Goal: Task Accomplishment & Management: Use online tool/utility

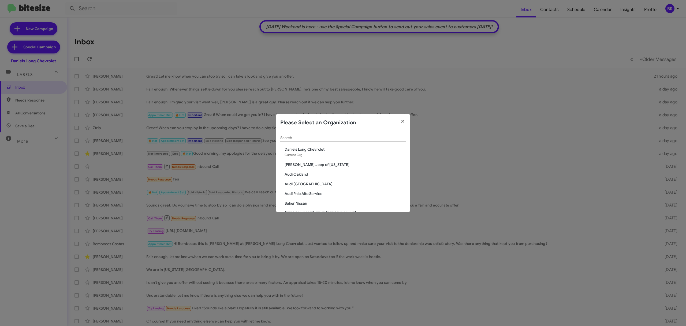
paste input "Service: Honda Laurel"
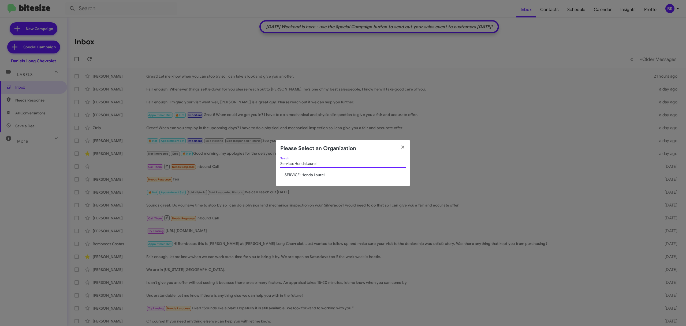
click at [354, 139] on modal-container "Please Select an Organization Service: Honda Laurel Search SERVICE: Honda Laurel" at bounding box center [343, 163] width 686 height 326
type input "Service: Honda Laurel"
click at [403, 146] on icon "button" at bounding box center [403, 147] width 6 height 5
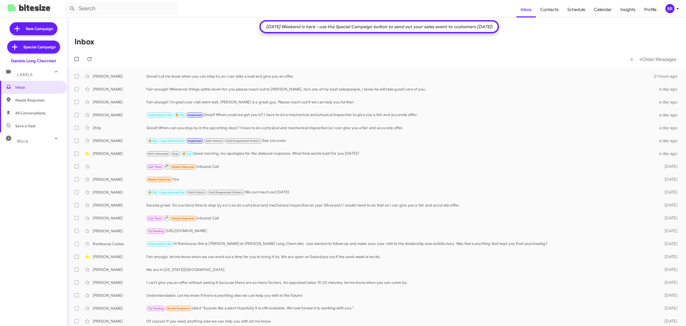
click at [672, 3] on mat-toolbar "Inbox Contacts Schedule Calendar Insights Profile BR" at bounding box center [343, 8] width 686 height 17
click at [672, 10] on div "BR" at bounding box center [670, 8] width 9 height 9
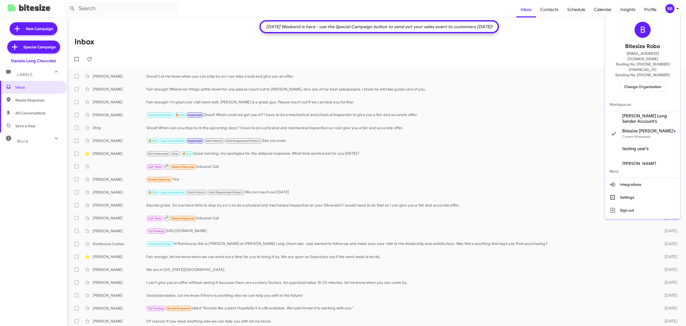
click at [631, 82] on span "Change Organization" at bounding box center [642, 86] width 37 height 9
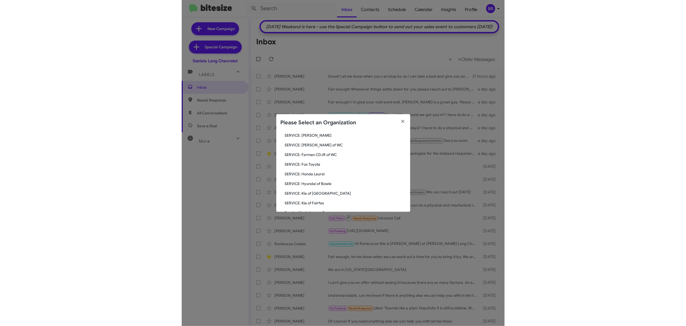
scroll to position [656, 0]
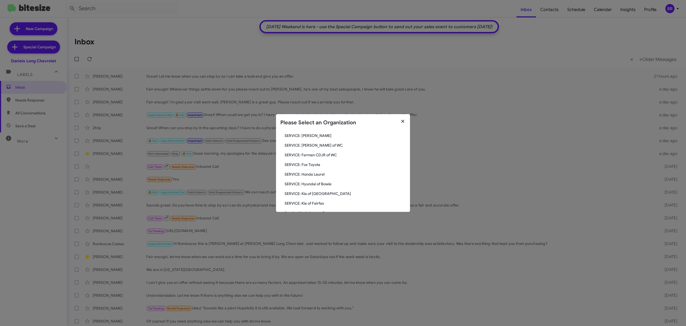
click at [404, 118] on fa-icon "button" at bounding box center [403, 121] width 6 height 8
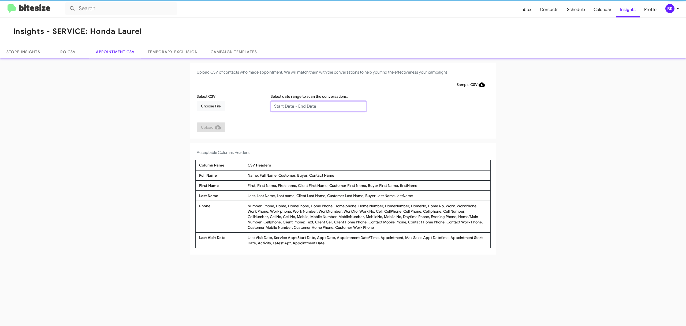
click at [318, 106] on input "text" at bounding box center [319, 106] width 96 height 10
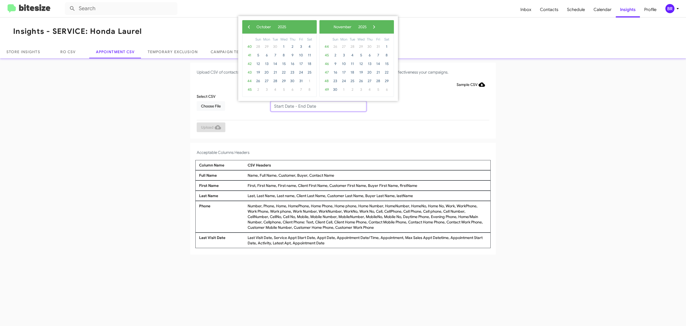
type input "[DATE] - [DATE]"
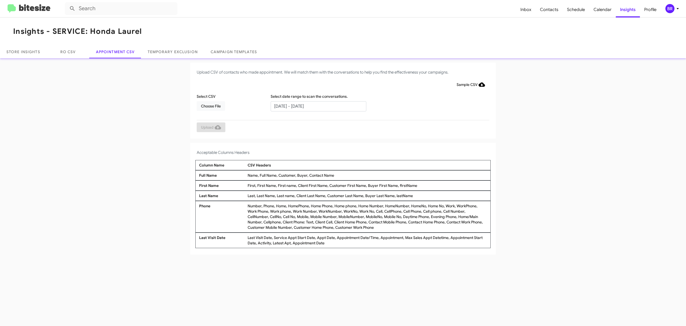
click at [384, 324] on div "Insights - SERVICE: Honda Laurel Store Insights RO CSV Appointment CSV Temporar…" at bounding box center [343, 171] width 686 height 308
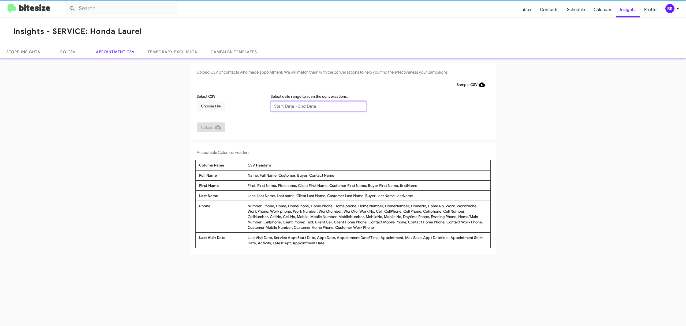
click at [318, 106] on input "text" at bounding box center [319, 106] width 96 height 10
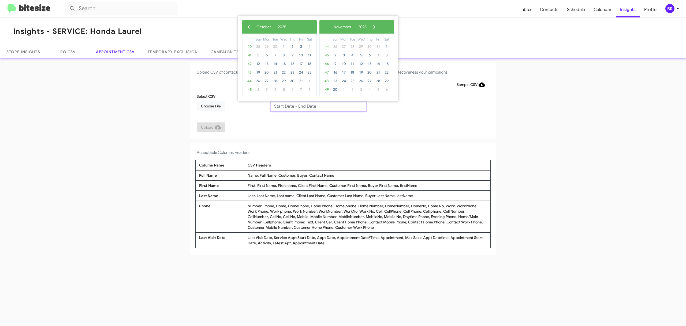
type input "10/09/2025 - 11/09/2025"
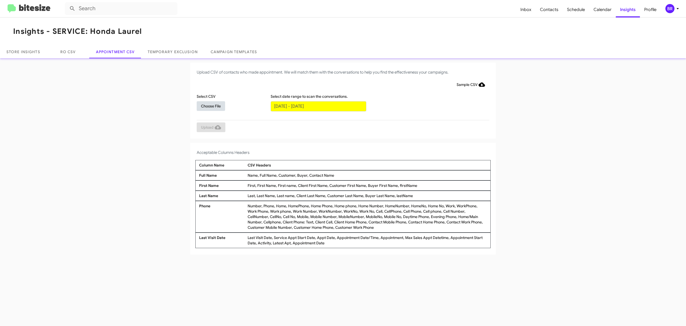
click at [211, 105] on span "Choose File" at bounding box center [211, 106] width 20 height 10
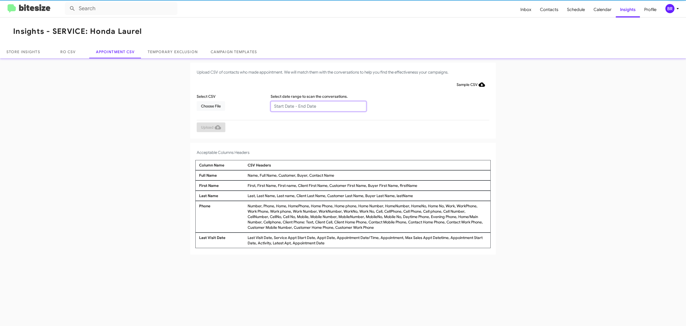
click at [318, 106] on input "text" at bounding box center [319, 106] width 96 height 10
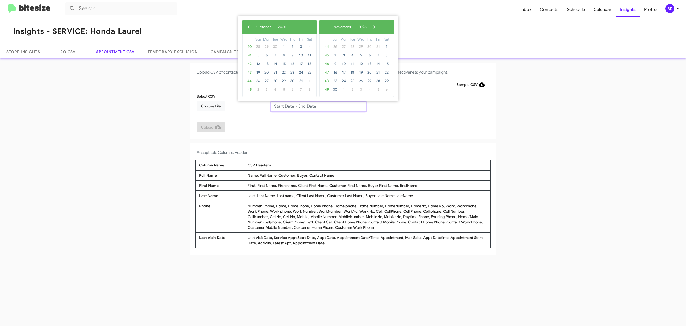
type input "10/09/2025 - 11/09/2025"
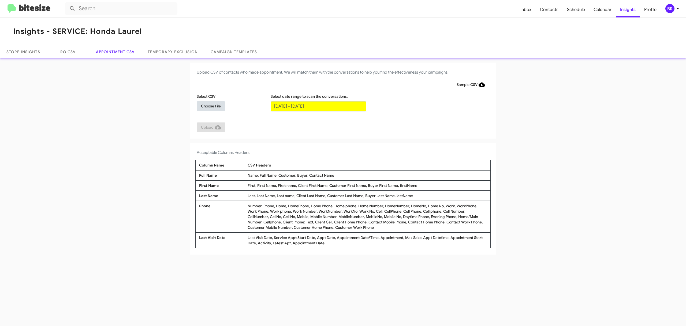
click at [211, 105] on span "Choose File" at bounding box center [211, 106] width 20 height 10
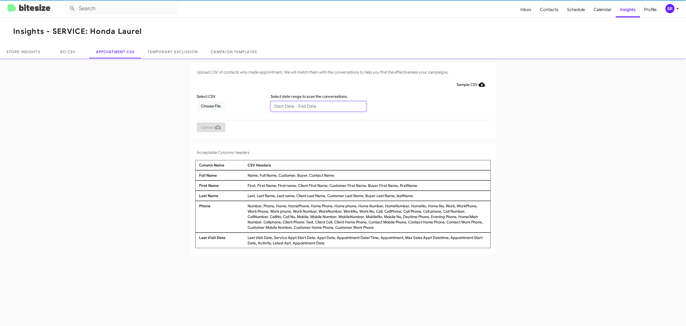
click at [318, 106] on input "text" at bounding box center [319, 106] width 96 height 10
type input "[DATE] - [DATE]"
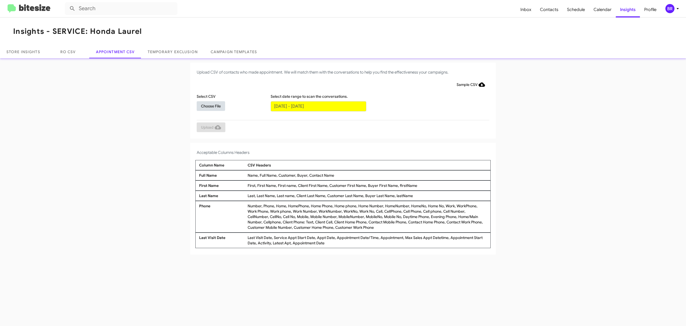
click at [211, 105] on span "Choose File" at bounding box center [211, 106] width 20 height 10
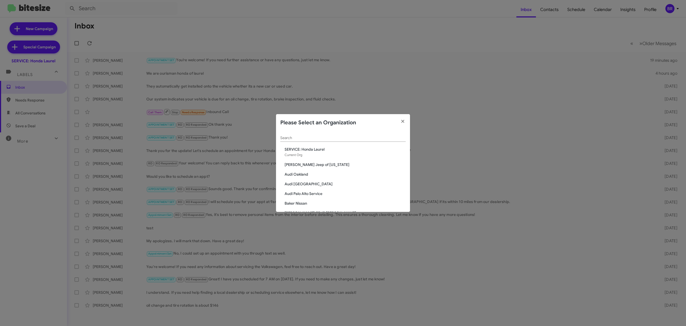
scroll to position [708, 0]
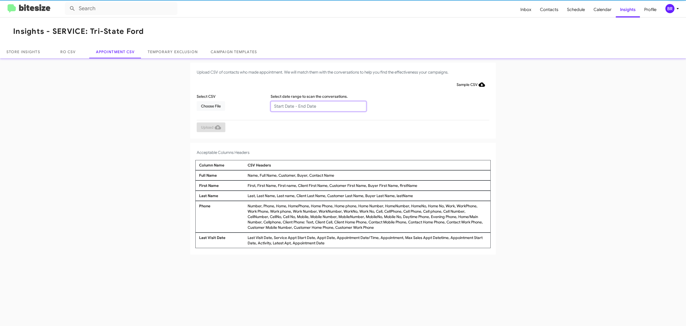
click at [318, 106] on input "text" at bounding box center [319, 106] width 96 height 10
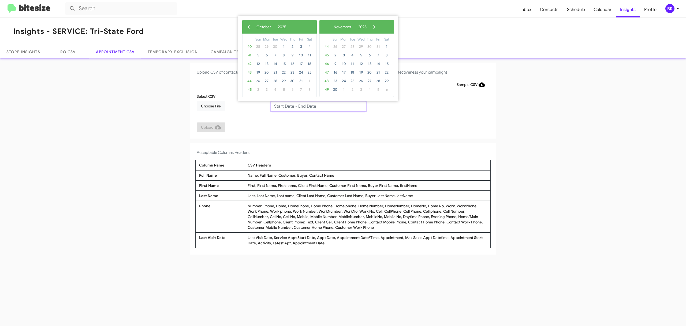
type input "[DATE] - [DATE]"
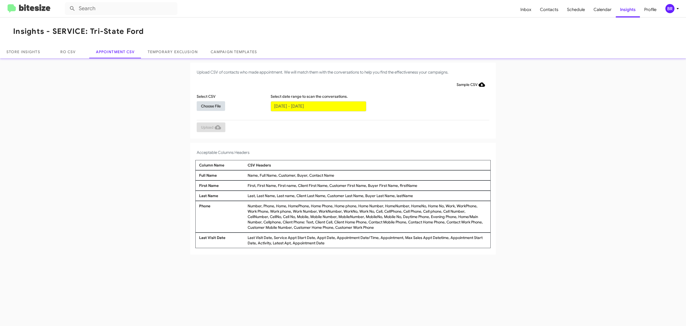
click at [211, 105] on span "Choose File" at bounding box center [211, 106] width 20 height 10
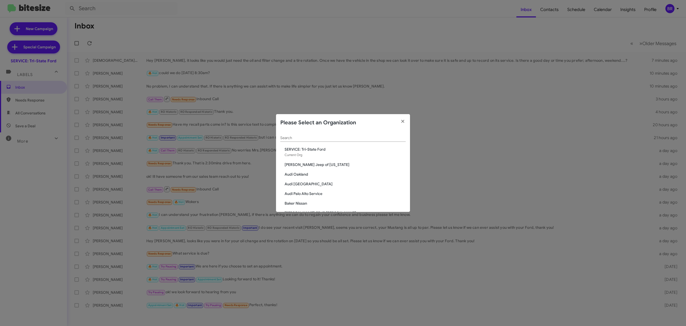
scroll to position [554, 0]
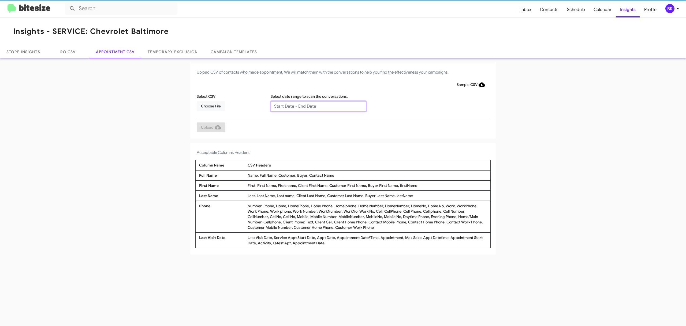
click at [318, 106] on input "text" at bounding box center [319, 106] width 96 height 10
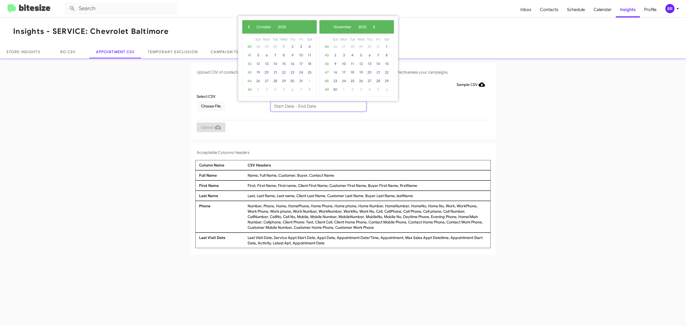
type input "10/09/2025 - 11/09/2025"
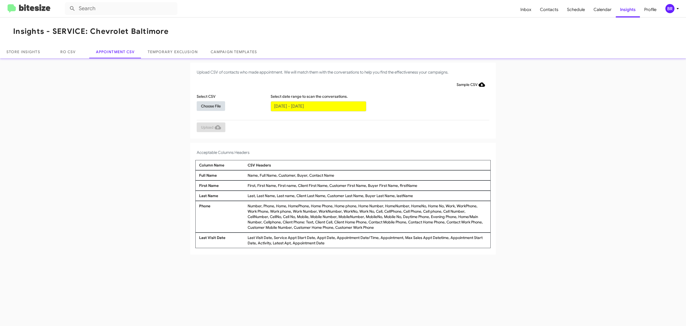
click at [211, 105] on span "Choose File" at bounding box center [211, 106] width 20 height 10
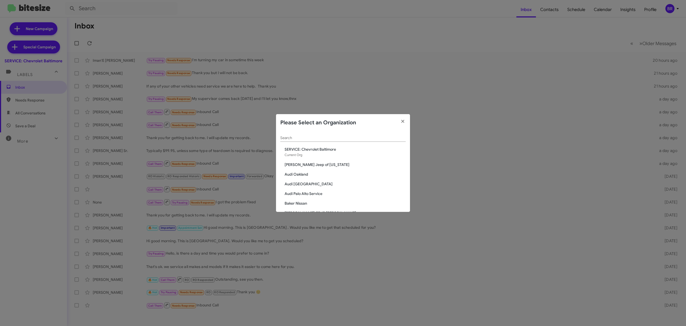
scroll to position [631, 0]
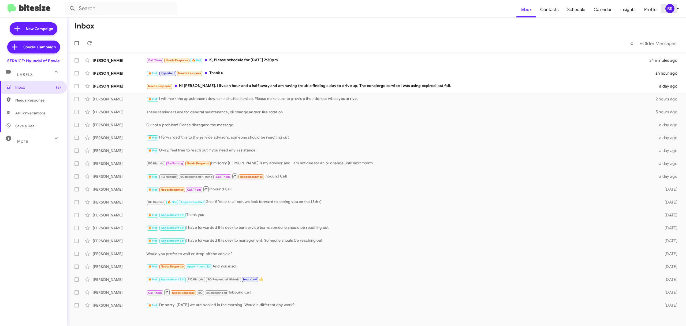
click at [669, 6] on div "BR" at bounding box center [670, 8] width 9 height 9
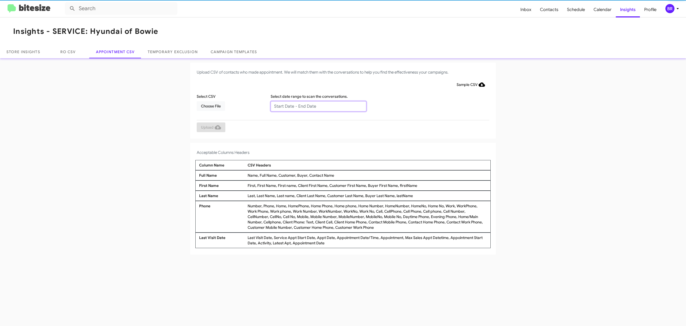
click at [318, 106] on input "text" at bounding box center [319, 106] width 96 height 10
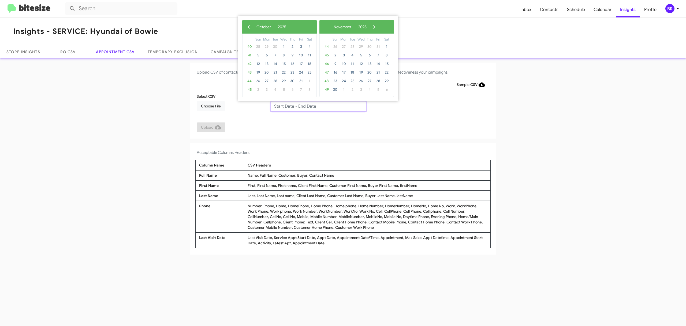
type input "10/09/2025 - 11/09/2025"
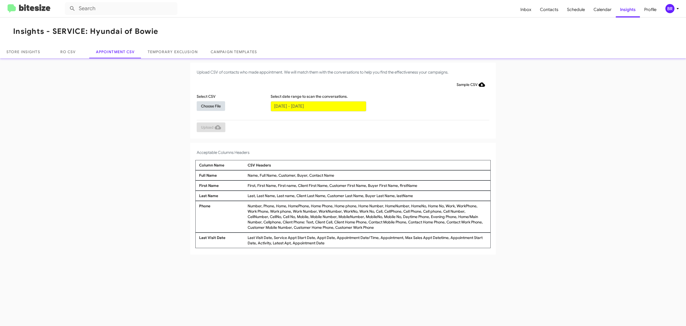
click at [211, 105] on span "Choose File" at bounding box center [211, 106] width 20 height 10
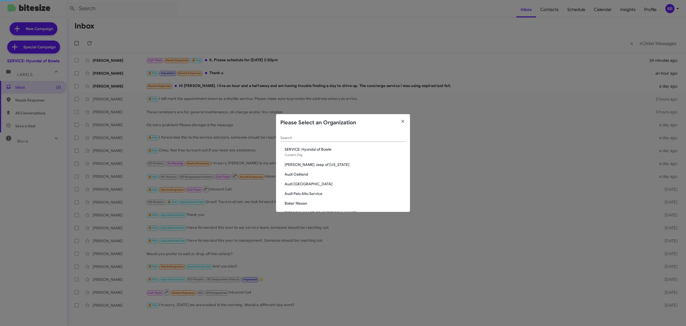
scroll to position [650, 0]
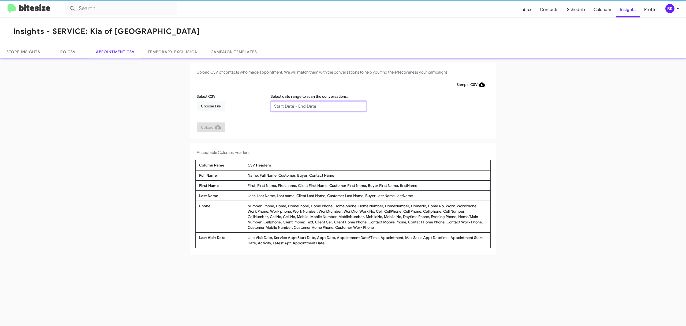
click at [318, 106] on input "text" at bounding box center [319, 106] width 96 height 10
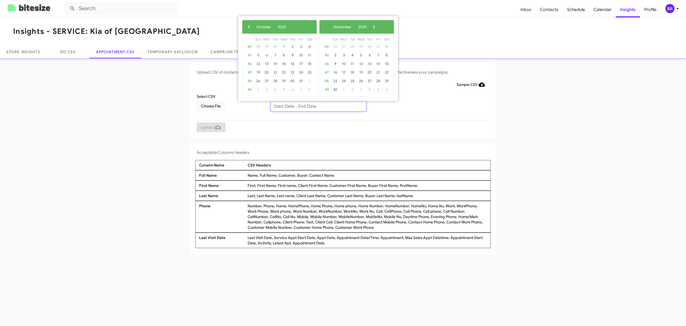
type input "10/09/2025 - 11/09/2025"
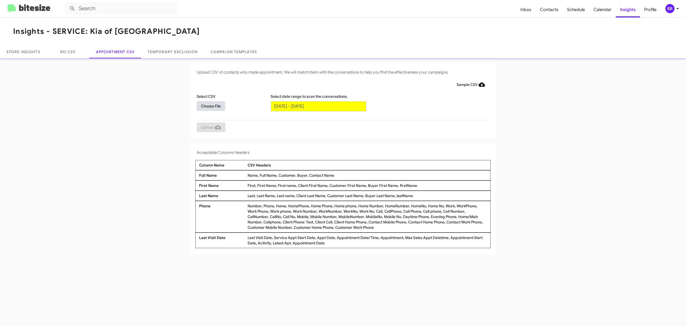
click at [211, 105] on span "Choose File" at bounding box center [211, 106] width 20 height 10
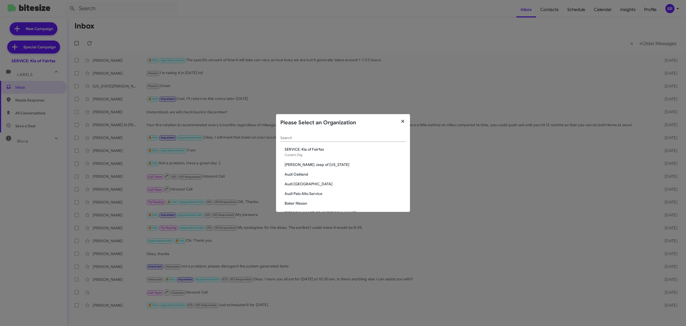
click at [405, 121] on icon "button" at bounding box center [403, 121] width 6 height 5
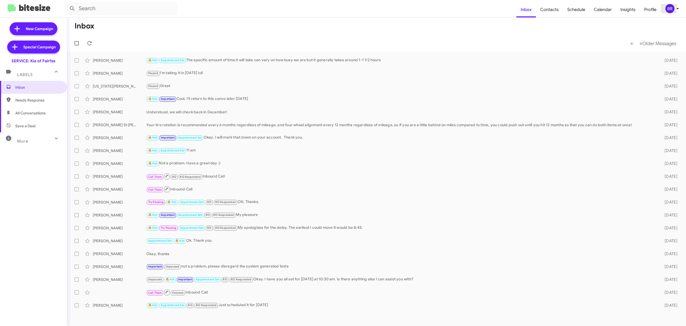
click at [667, 11] on div "BR" at bounding box center [670, 8] width 9 height 9
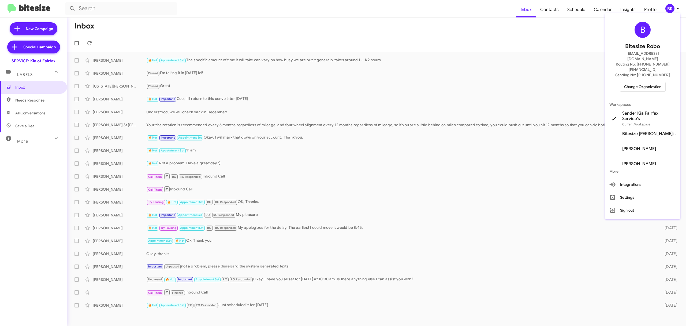
click at [636, 81] on div "B Bitesize Robo jeks.ocampo1717@gmail.com Routing No: +1 (703) 934-8877 Sending…" at bounding box center [642, 56] width 75 height 83
click at [630, 82] on span "Change Organization" at bounding box center [642, 86] width 37 height 9
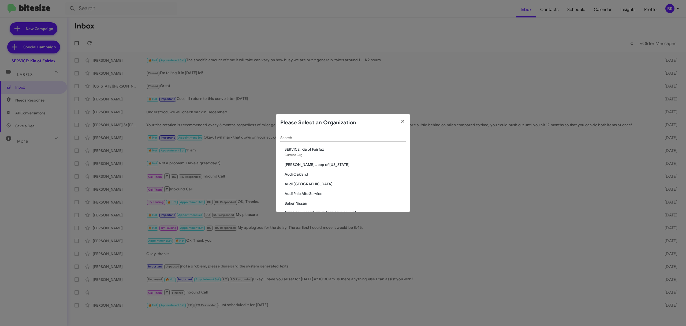
drag, startPoint x: 332, startPoint y: 140, endPoint x: 327, endPoint y: 136, distance: 6.2
click at [327, 136] on div "Search" at bounding box center [342, 136] width 125 height 10
paste input "SERVICE: Tri-State Subaru"
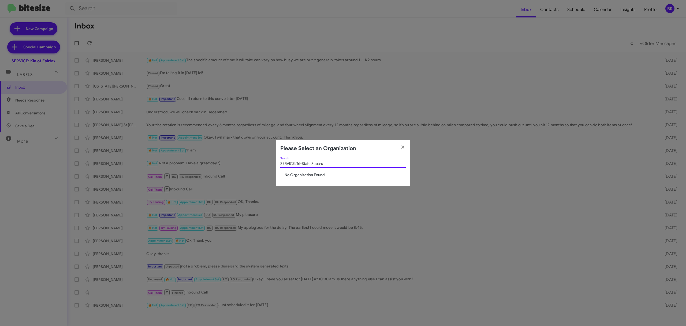
click at [327, 136] on modal-container "Please Select an Organization SERVICE: Tri-State Subaru Search No Organization …" at bounding box center [343, 163] width 686 height 326
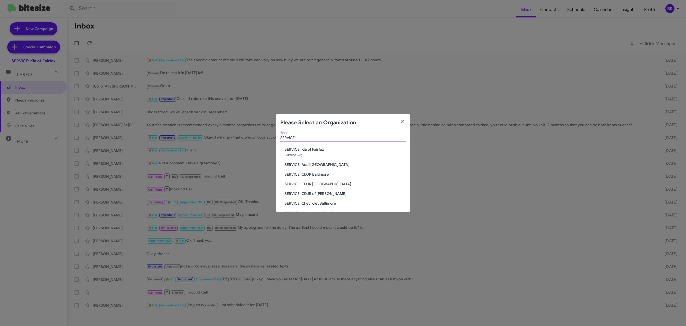
click at [310, 140] on input "SERVICE:" at bounding box center [342, 138] width 125 height 4
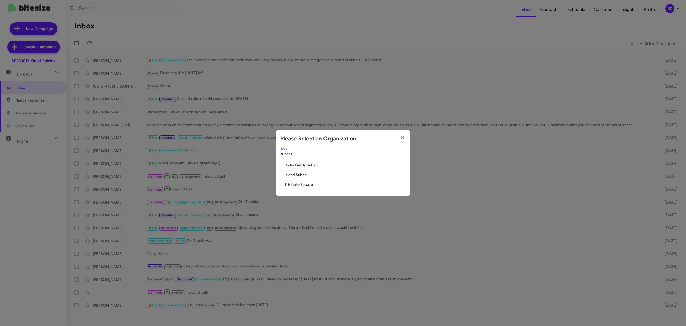
click at [326, 153] on input "subaru" at bounding box center [342, 154] width 125 height 4
paste input "SERVICE: Tri-State S"
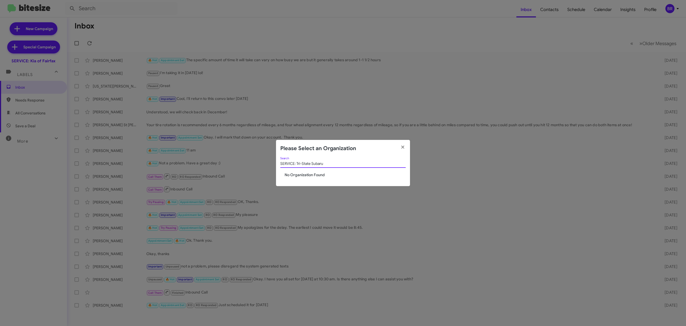
type input "SERVICE: Tri-State Subaru"
click at [405, 146] on icon "button" at bounding box center [403, 147] width 6 height 5
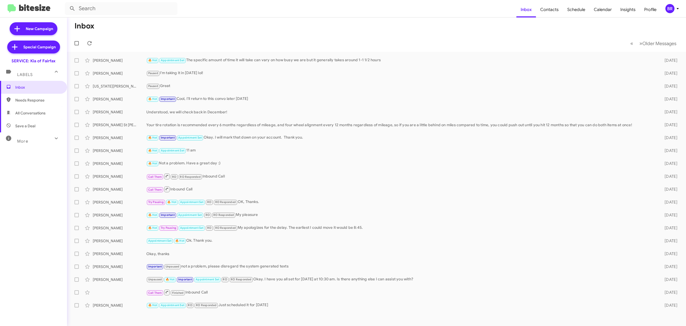
click at [671, 10] on div "BR" at bounding box center [670, 8] width 9 height 9
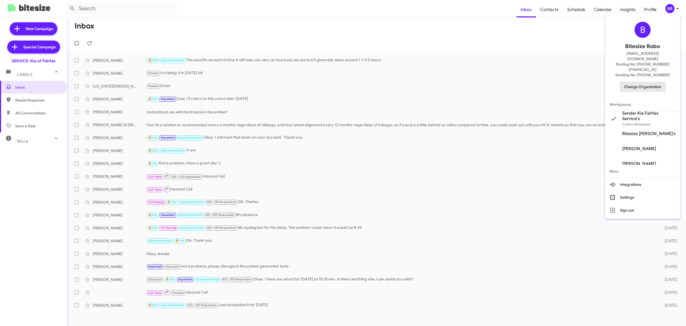
click at [633, 82] on span "Change Organization" at bounding box center [642, 86] width 37 height 9
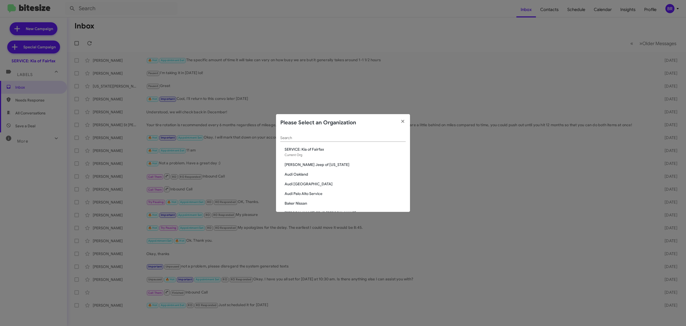
click at [339, 131] on div "Please Select an Organization" at bounding box center [343, 122] width 134 height 17
click at [325, 140] on div "Search" at bounding box center [342, 136] width 125 height 10
paste input "SERVICE: Tri-State Subaru"
click at [311, 135] on modal-container "Please Select an Organization SERVICE: Tri-State Subaru Search SERVICE: Kia of …" at bounding box center [343, 163] width 686 height 326
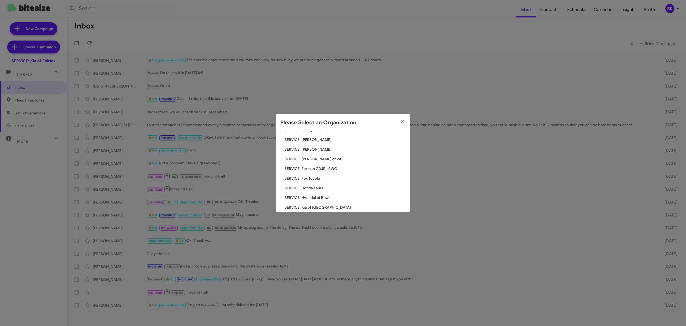
scroll to position [167, 0]
type input "SERVICE:"
click at [679, 8] on modal-container "Please Select an Organization SERVICE: Search SERVICE: Kia of Fairfax Current O…" at bounding box center [343, 163] width 686 height 326
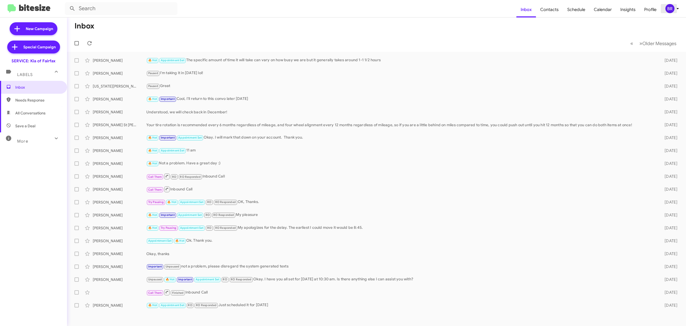
click at [671, 7] on div "BR" at bounding box center [670, 8] width 9 height 9
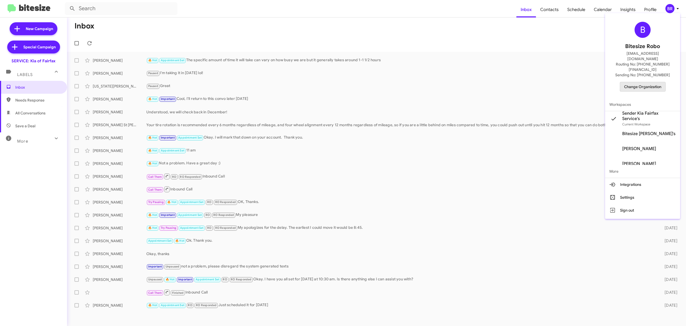
click at [642, 82] on span "Change Organization" at bounding box center [642, 86] width 37 height 9
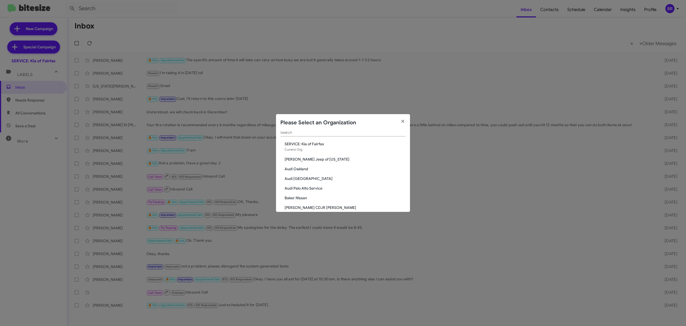
scroll to position [0, 0]
click at [319, 140] on div "Search" at bounding box center [342, 136] width 125 height 10
click at [317, 140] on input "Search" at bounding box center [342, 138] width 125 height 4
type input "Service"
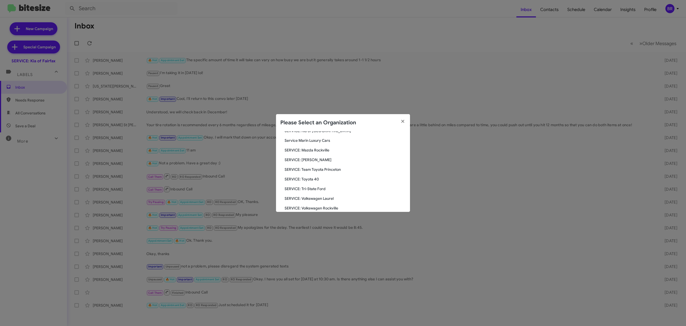
scroll to position [186, 0]
click at [403, 120] on icon "button" at bounding box center [403, 121] width 6 height 5
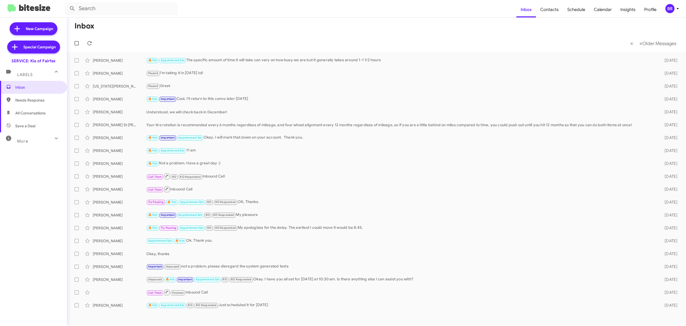
drag, startPoint x: 674, startPoint y: 1, endPoint x: 670, endPoint y: 10, distance: 9.5
click at [670, 10] on mat-toolbar "Inbox Contacts Schedule Calendar Insights Profile BR" at bounding box center [343, 8] width 686 height 17
click at [670, 10] on div "BR" at bounding box center [670, 8] width 9 height 9
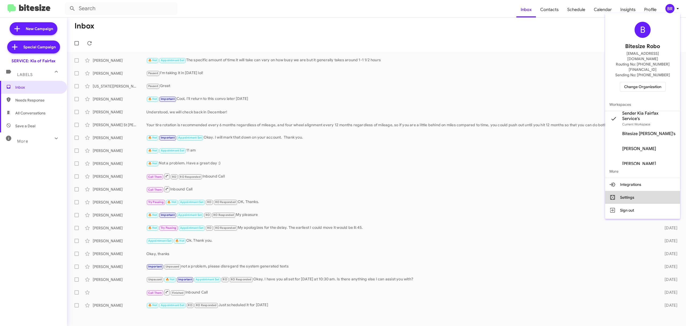
click at [626, 191] on button "Settings" at bounding box center [642, 197] width 75 height 13
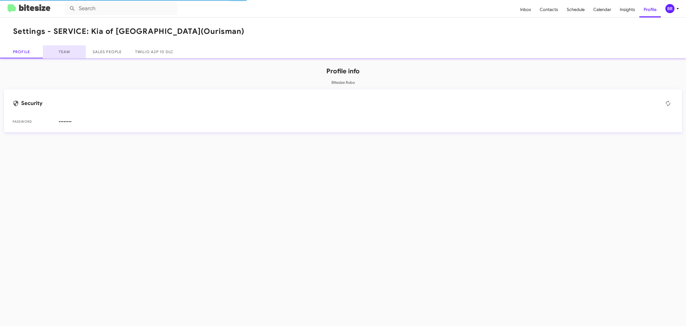
click at [64, 54] on link "Team" at bounding box center [64, 51] width 43 height 13
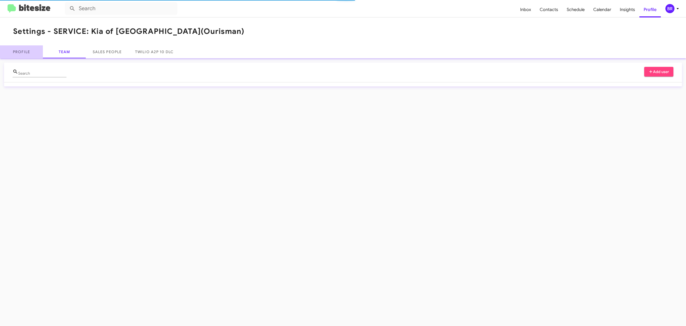
click at [37, 52] on link "Profile" at bounding box center [21, 51] width 43 height 13
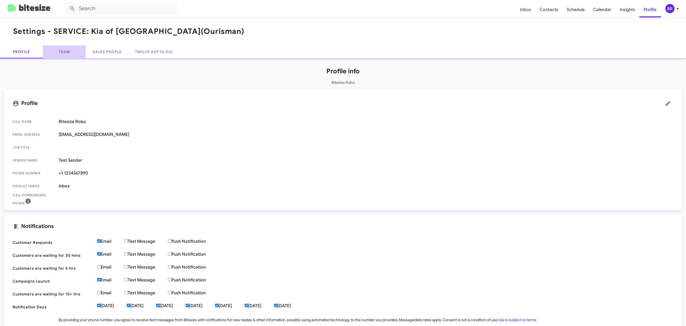
click at [72, 51] on link "Team" at bounding box center [64, 51] width 43 height 13
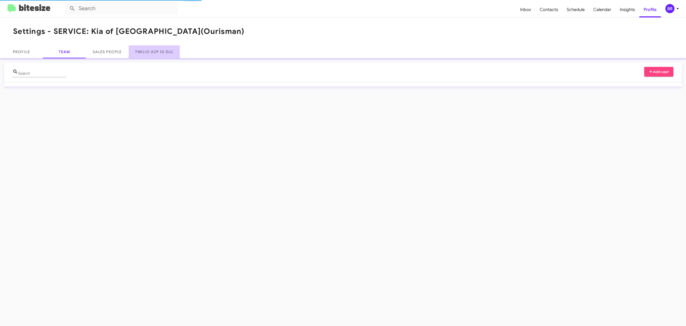
click at [134, 51] on link "Twilio A2P 10 DLC" at bounding box center [154, 51] width 51 height 13
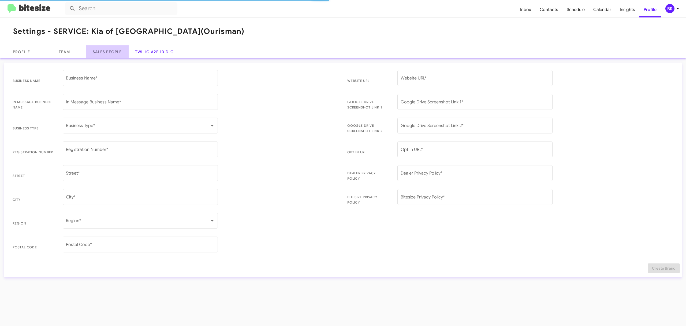
click at [99, 50] on link "Sales People" at bounding box center [107, 51] width 43 height 13
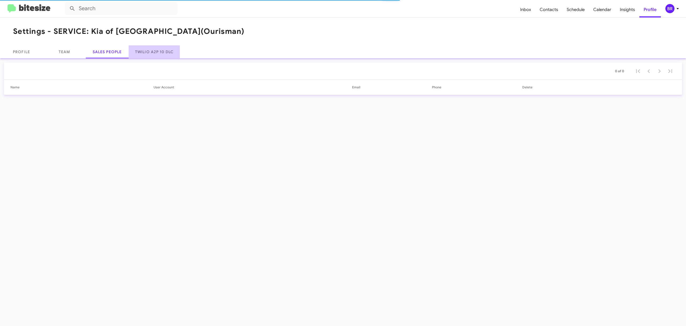
click at [138, 51] on link "Twilio A2P 10 DLC" at bounding box center [154, 51] width 51 height 13
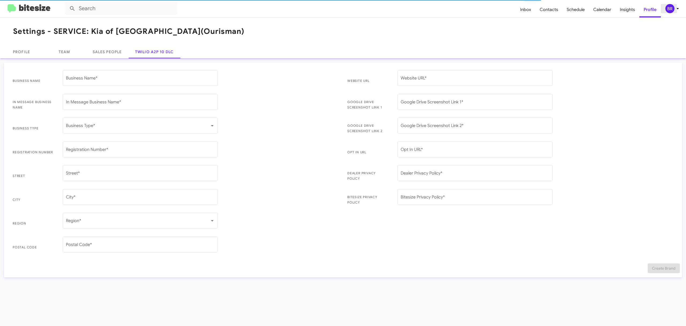
click at [675, 10] on icon at bounding box center [678, 8] width 6 height 6
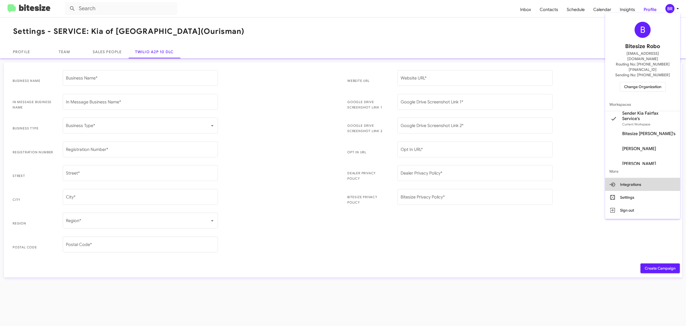
click at [637, 178] on button "Integrations" at bounding box center [642, 184] width 75 height 13
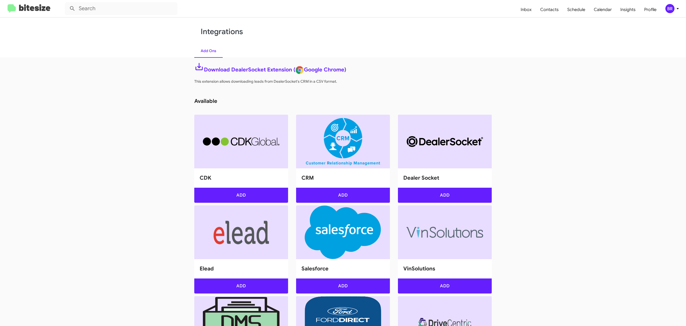
click at [38, 6] on img at bounding box center [29, 8] width 43 height 9
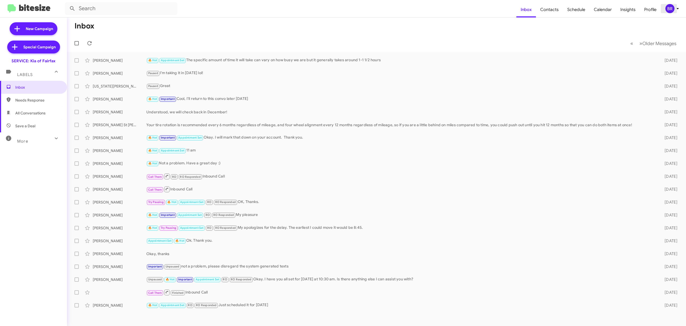
click at [674, 4] on span "BR" at bounding box center [673, 8] width 16 height 9
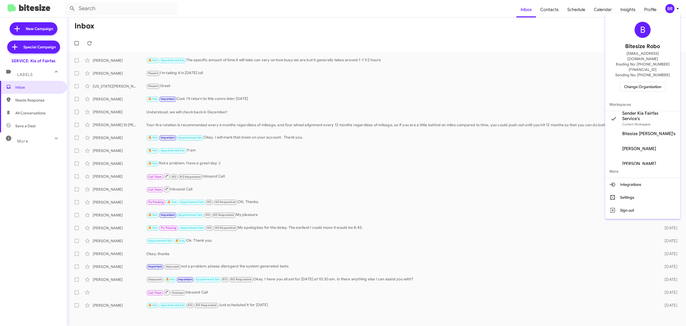
click at [674, 4] on div at bounding box center [343, 163] width 686 height 326
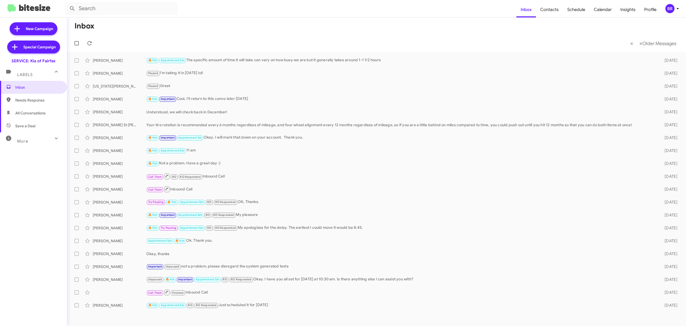
click at [666, 13] on span "BR" at bounding box center [673, 8] width 16 height 9
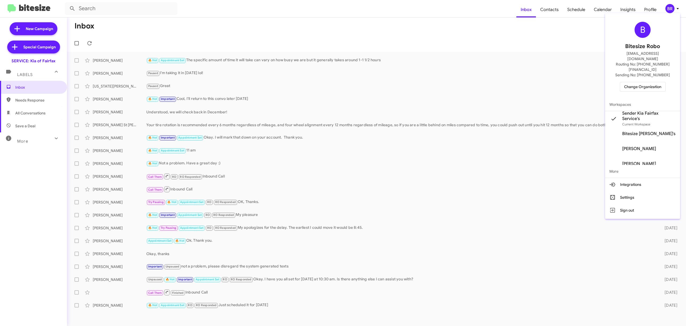
click at [665, 11] on div at bounding box center [343, 163] width 686 height 326
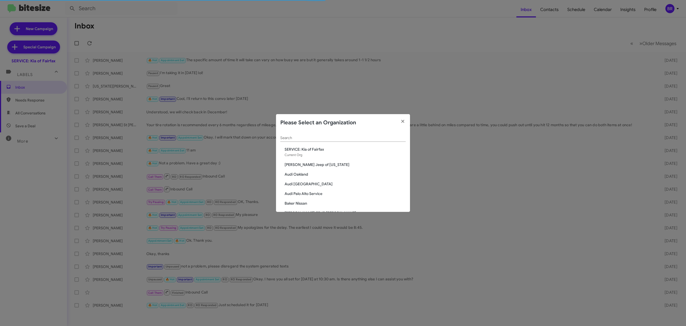
scroll to position [872, 0]
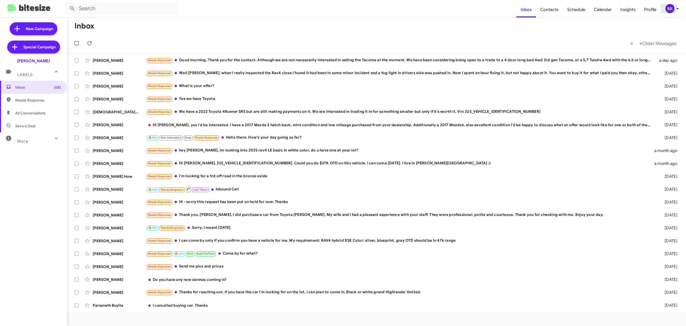
click at [679, 12] on span "BR" at bounding box center [673, 8] width 16 height 9
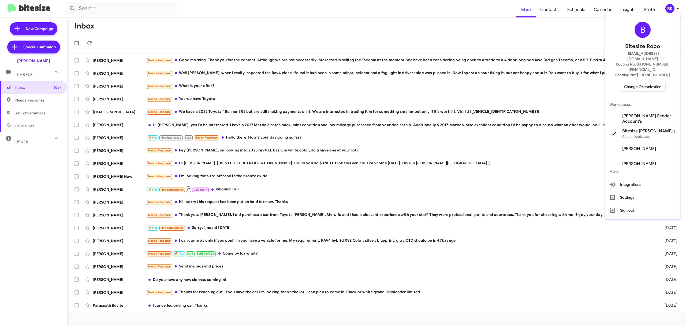
click at [532, 40] on div at bounding box center [343, 163] width 686 height 326
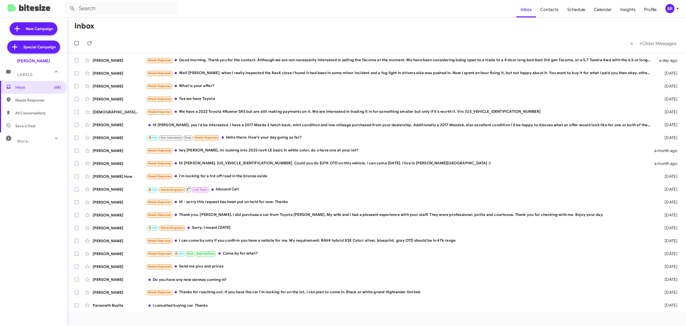
click at [74, 54] on mat-action-list "Jordan Moore Needs Response Good morning. Thank you for the contact. Although w…" at bounding box center [376, 182] width 619 height 260
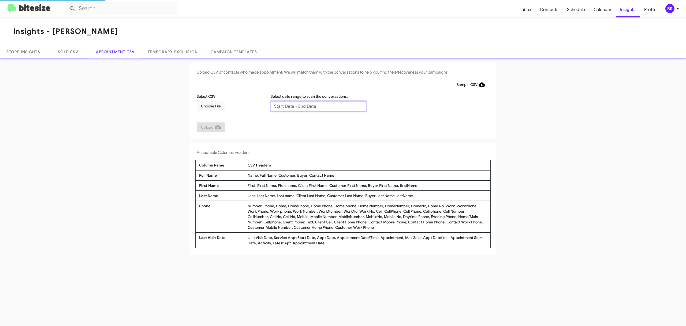
click at [318, 106] on input "text" at bounding box center [319, 106] width 96 height 10
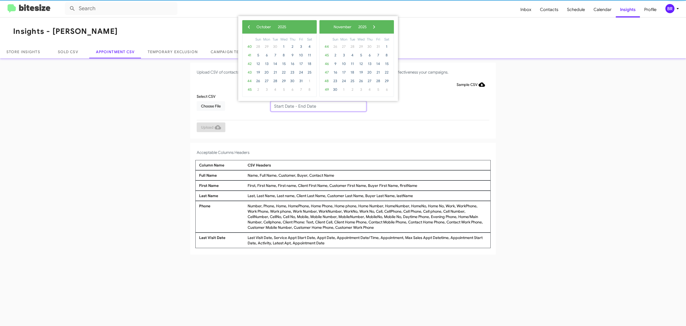
type input "[DATE] - [DATE]"
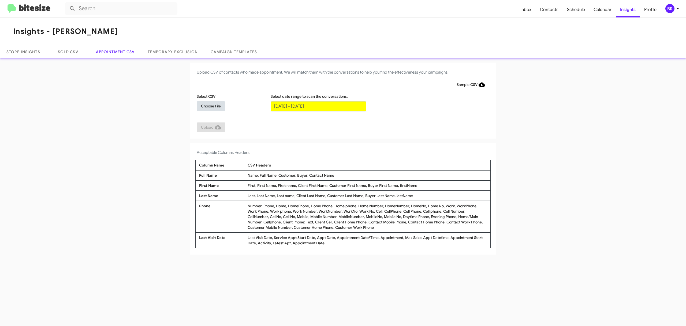
click at [210, 106] on span "Choose File" at bounding box center [211, 106] width 20 height 10
click at [674, 9] on div "BR" at bounding box center [670, 8] width 9 height 9
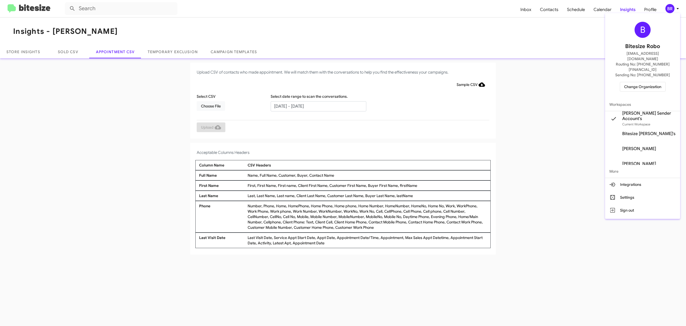
click at [674, 9] on div at bounding box center [343, 163] width 686 height 326
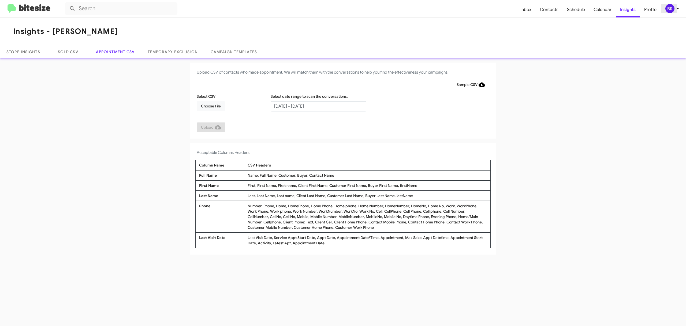
click at [674, 9] on div "BR" at bounding box center [670, 8] width 9 height 9
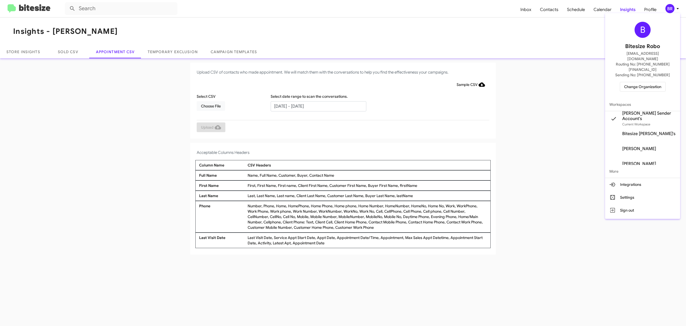
click at [674, 9] on div at bounding box center [343, 163] width 686 height 326
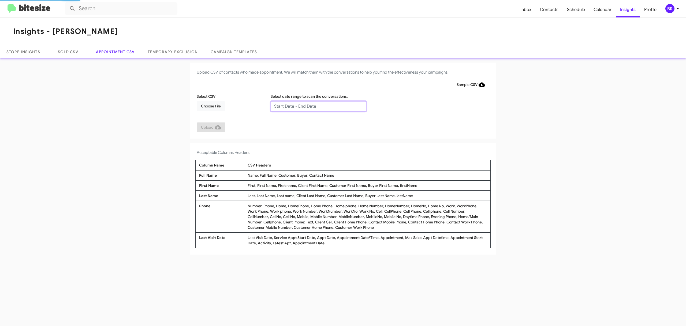
click at [318, 106] on input "text" at bounding box center [319, 106] width 96 height 10
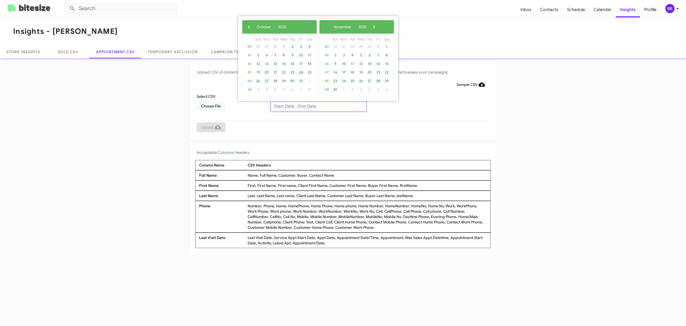
type input "[DATE] - [DATE]"
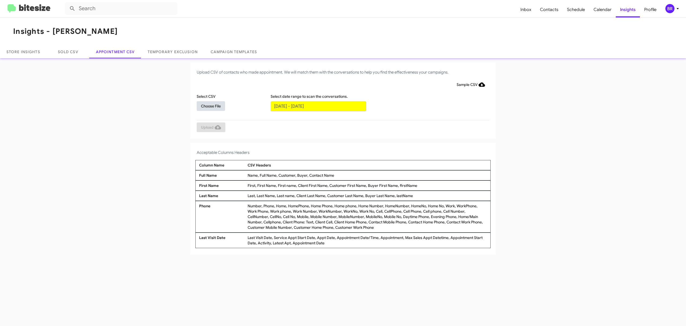
click at [211, 105] on span "Choose File" at bounding box center [211, 106] width 20 height 10
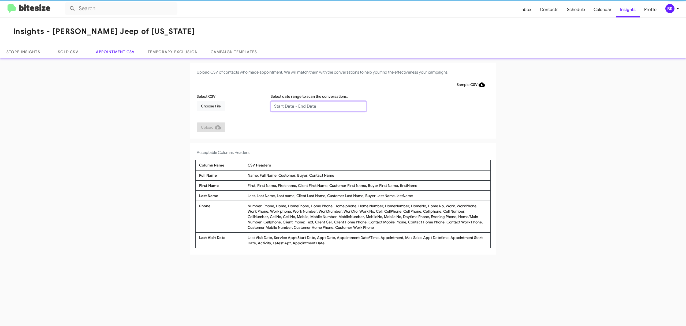
click at [318, 106] on input "text" at bounding box center [319, 106] width 96 height 10
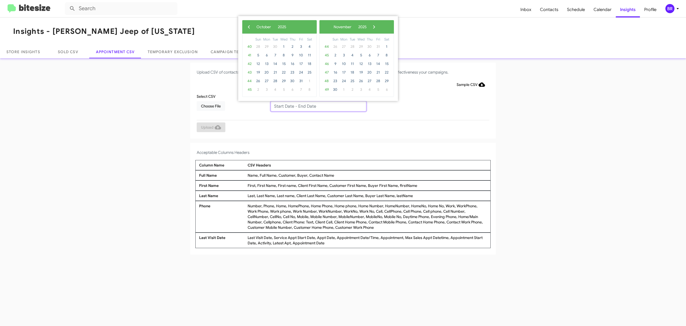
type input "10/02/2025 - 10/09/2025"
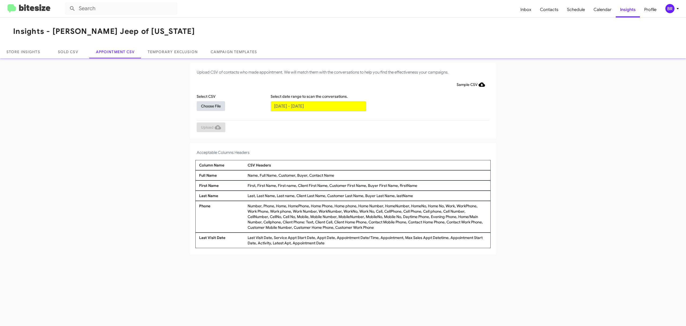
click at [211, 105] on span "Choose File" at bounding box center [211, 106] width 20 height 10
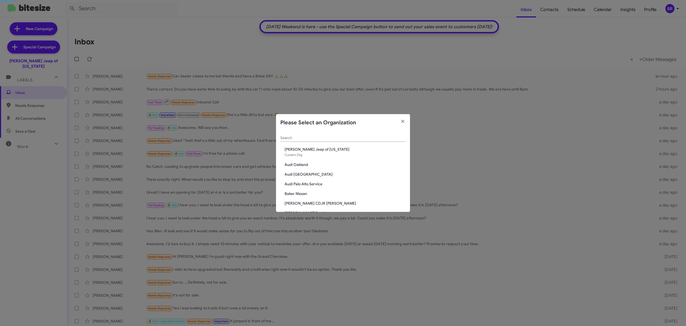
scroll to position [110, 0]
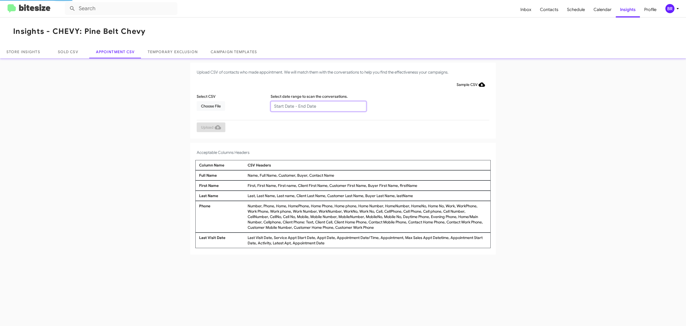
click at [318, 106] on input "text" at bounding box center [319, 106] width 96 height 10
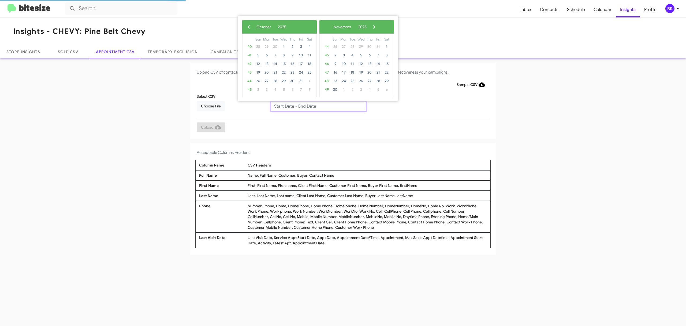
type input "[DATE] - [DATE]"
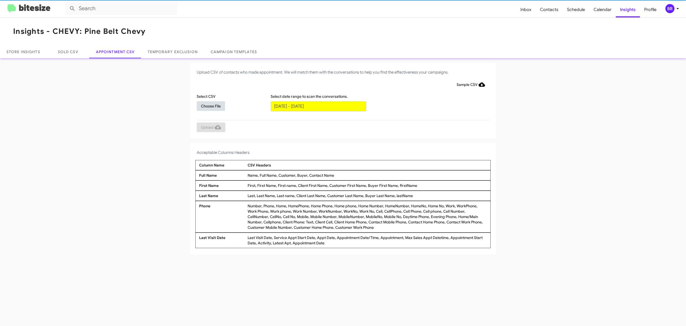
click at [211, 105] on span "Choose File" at bounding box center [211, 106] width 20 height 10
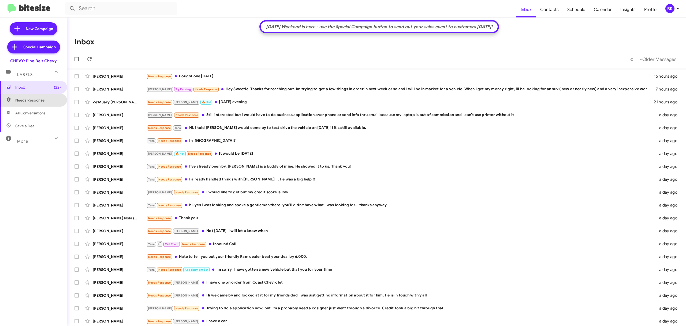
click at [50, 99] on span "Needs Response" at bounding box center [38, 99] width 46 height 5
type input "in:needs-response"
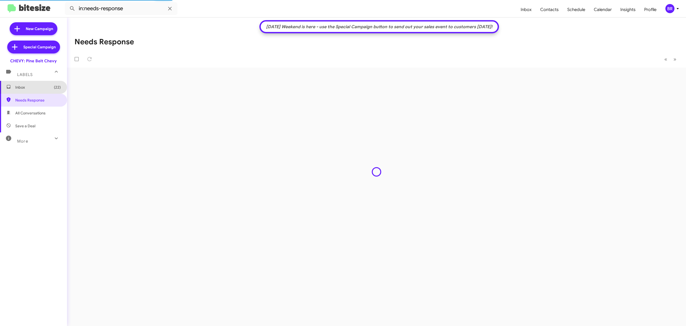
click at [38, 86] on span "Inbox (22)" at bounding box center [38, 86] width 46 height 5
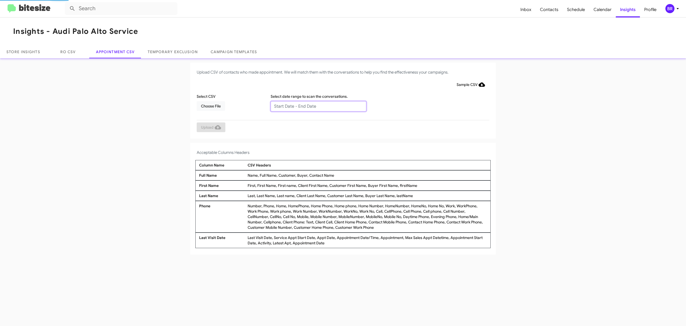
click at [318, 106] on input "text" at bounding box center [319, 106] width 96 height 10
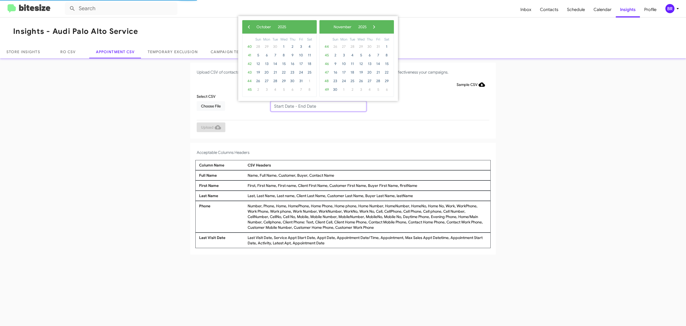
type input "[DATE] - [DATE]"
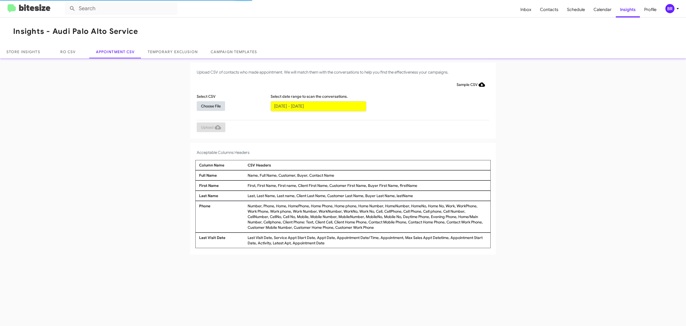
click at [211, 105] on span "Choose File" at bounding box center [211, 106] width 20 height 10
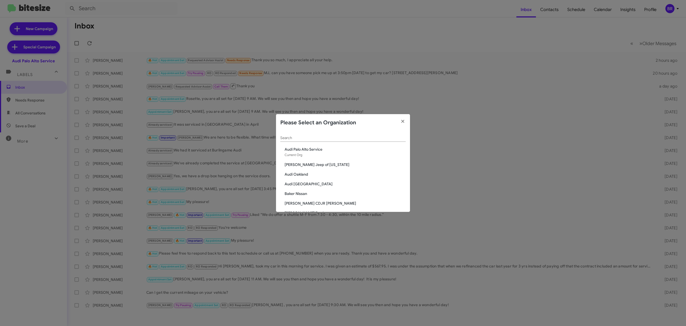
scroll to position [197, 0]
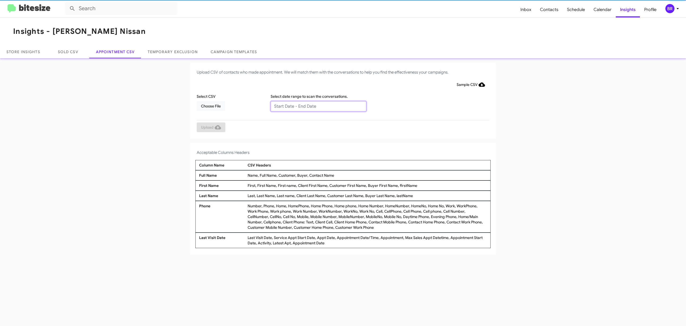
click at [318, 106] on input "text" at bounding box center [319, 106] width 96 height 10
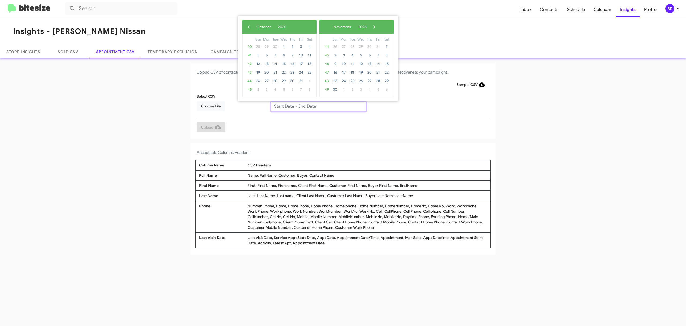
type input "[DATE] - [DATE]"
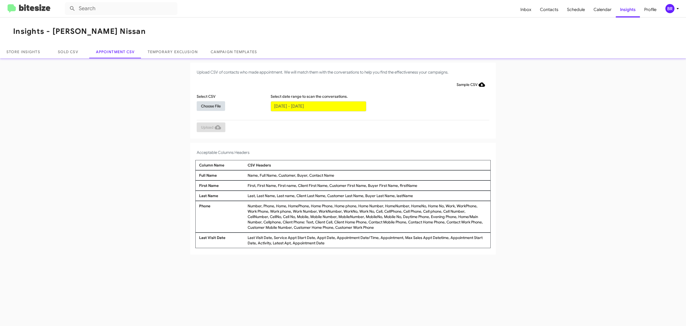
click at [211, 105] on span "Choose File" at bounding box center [211, 106] width 20 height 10
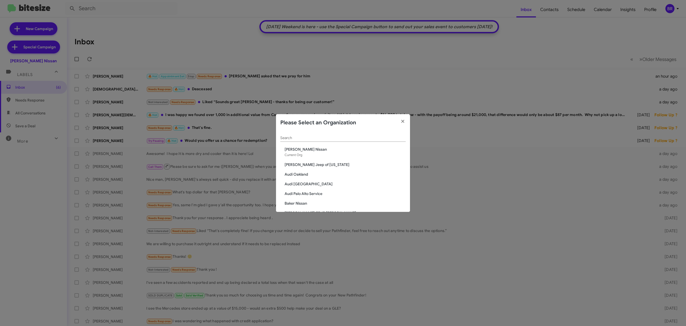
scroll to position [197, 0]
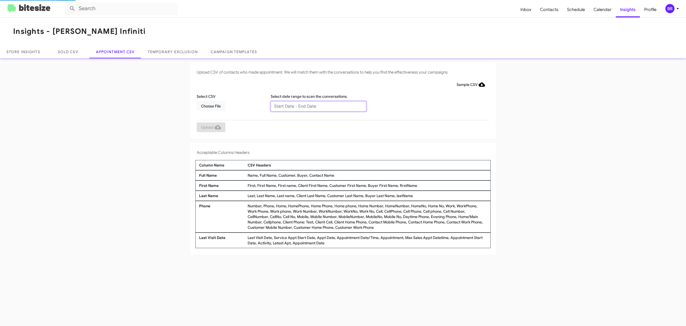
click at [318, 106] on input "text" at bounding box center [319, 106] width 96 height 10
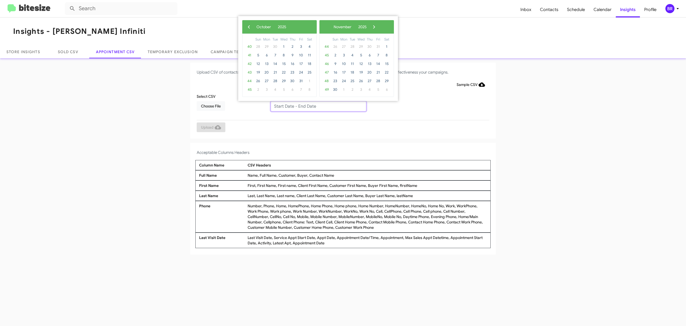
type input "[DATE] - [DATE]"
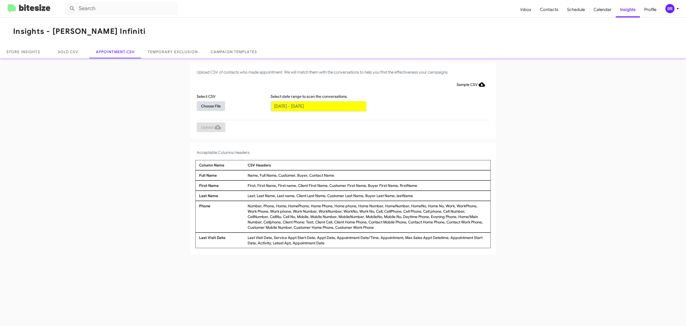
click at [211, 105] on span "Choose File" at bounding box center [211, 106] width 20 height 10
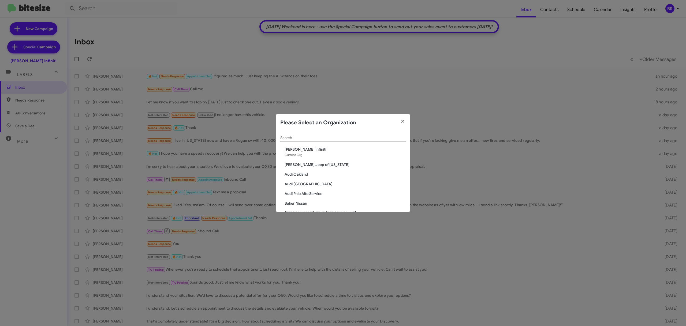
scroll to position [187, 0]
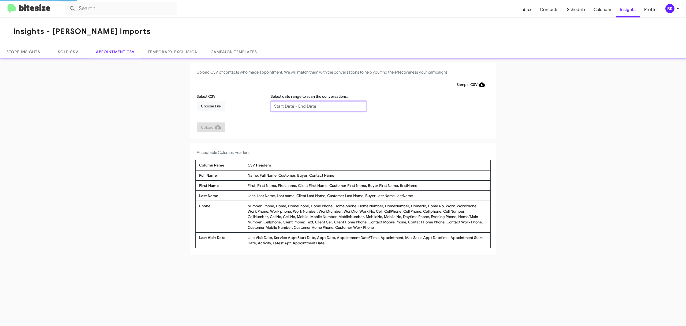
click at [318, 106] on input "text" at bounding box center [319, 106] width 96 height 10
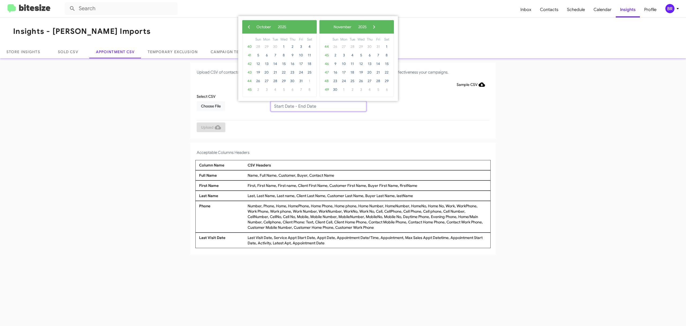
type input "10/02/2025 - 10/09/2025"
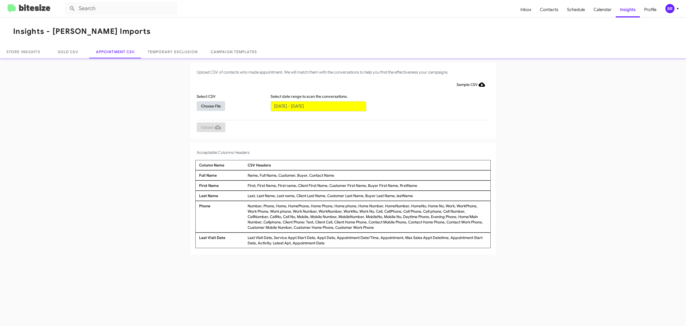
click at [211, 105] on span "Choose File" at bounding box center [211, 106] width 20 height 10
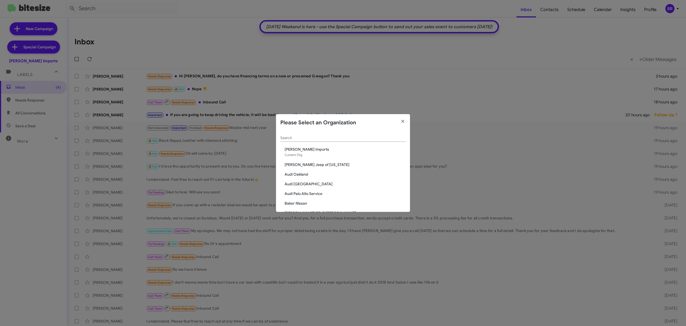
scroll to position [255, 0]
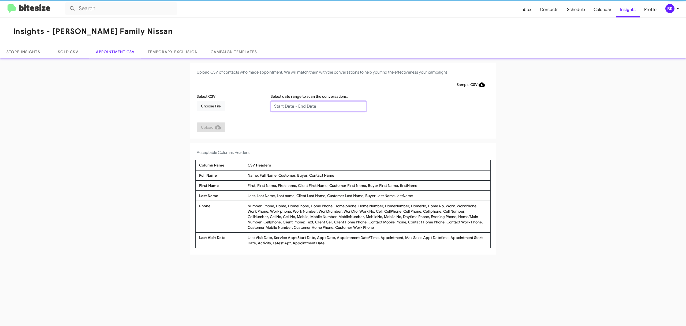
click at [318, 106] on input "text" at bounding box center [319, 106] width 96 height 10
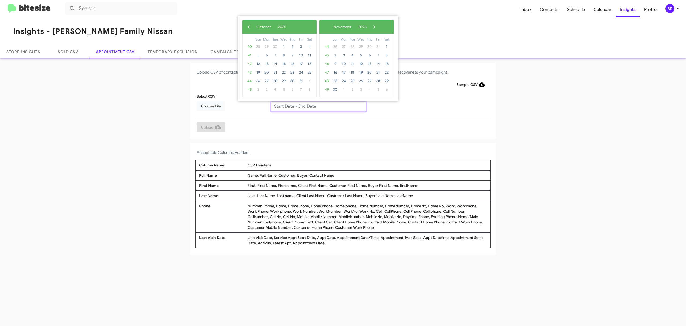
type input "10/02/2025 - 10/09/2025"
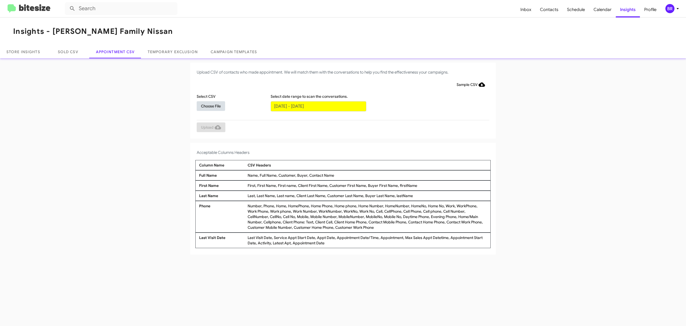
click at [211, 105] on span "Choose File" at bounding box center [211, 106] width 20 height 10
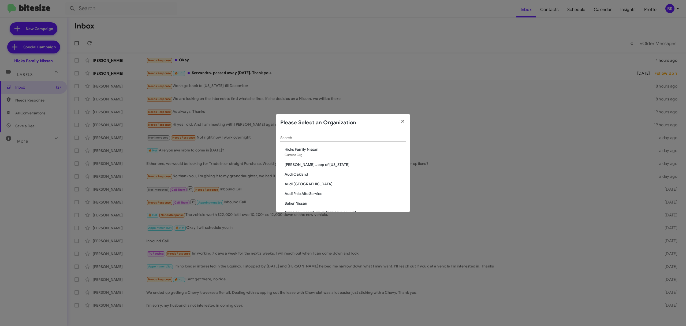
scroll to position [264, 0]
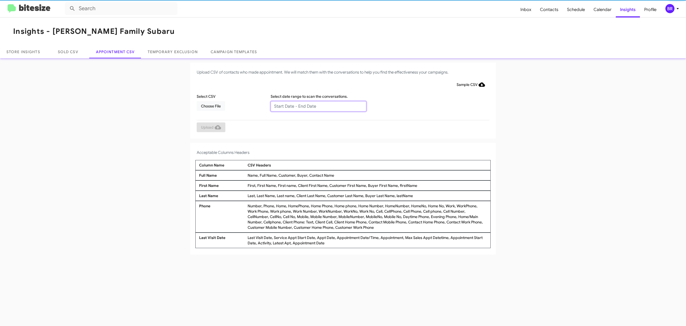
click at [318, 106] on input "text" at bounding box center [319, 106] width 96 height 10
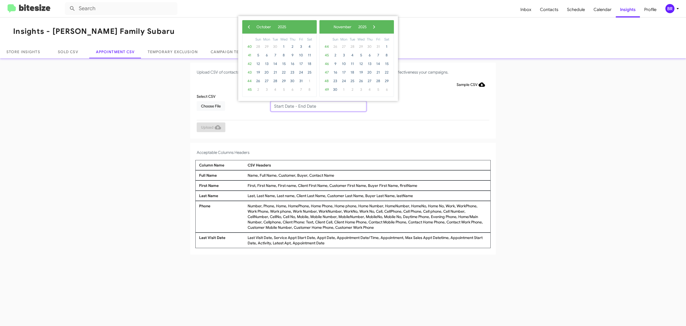
type input "10/02/2025 - 10/09/2025"
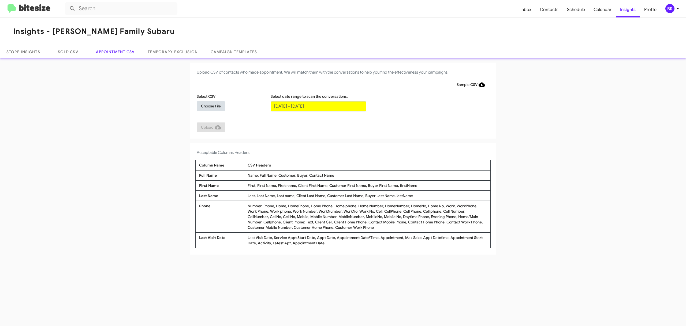
click at [211, 105] on span "Choose File" at bounding box center [211, 106] width 20 height 10
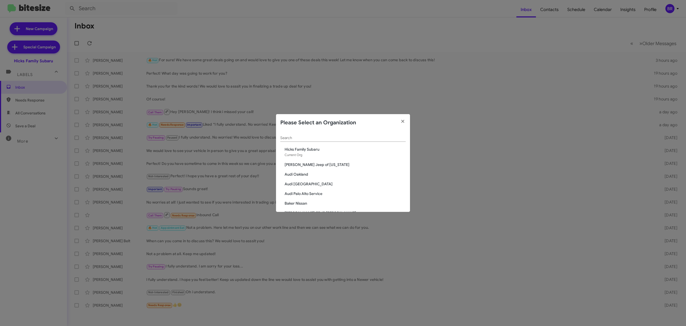
scroll to position [216, 0]
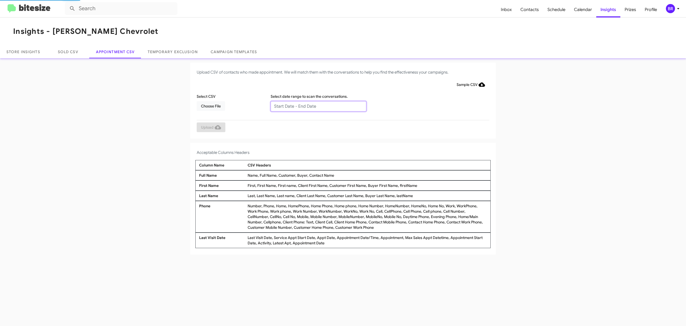
click at [318, 106] on input "text" at bounding box center [319, 106] width 96 height 10
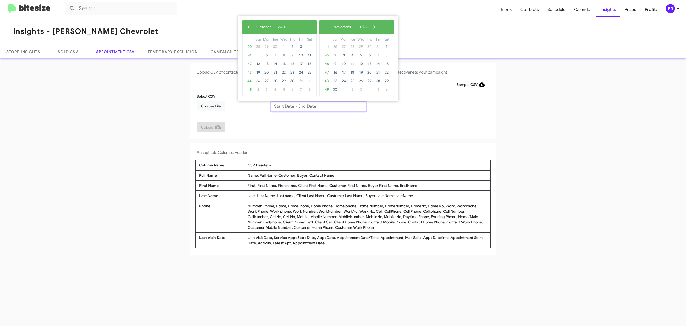
type input "10/02/2025 - 10/09/2025"
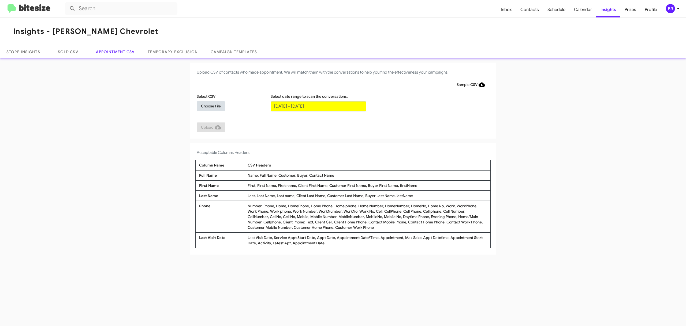
click at [211, 105] on span "Choose File" at bounding box center [211, 106] width 20 height 10
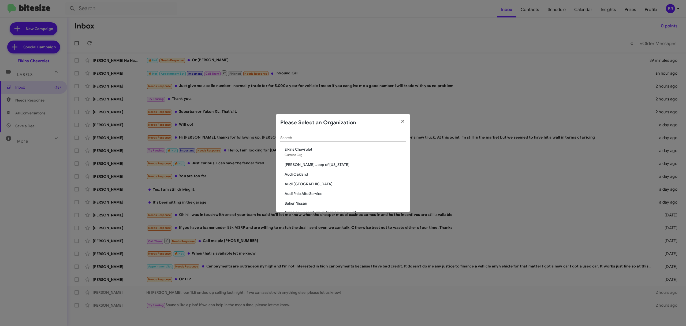
scroll to position [284, 0]
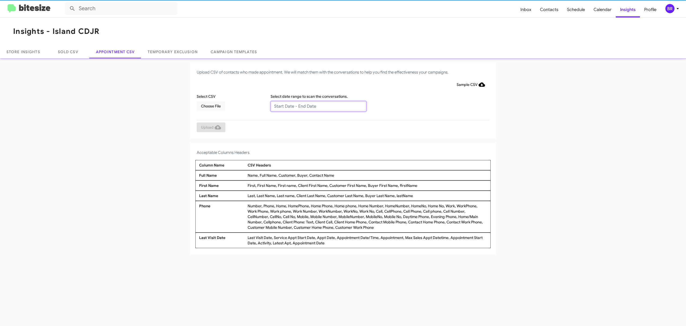
click at [318, 106] on input "text" at bounding box center [319, 106] width 96 height 10
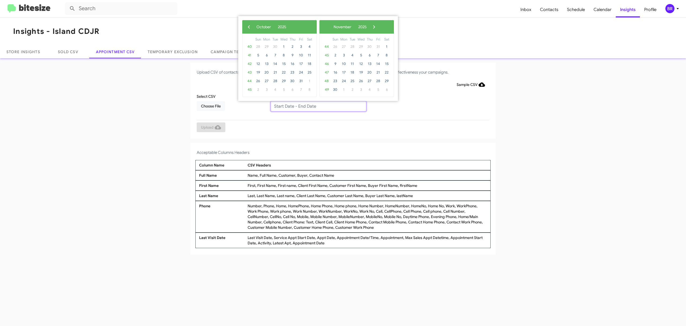
type input "10/02/2025 - 10/09/2025"
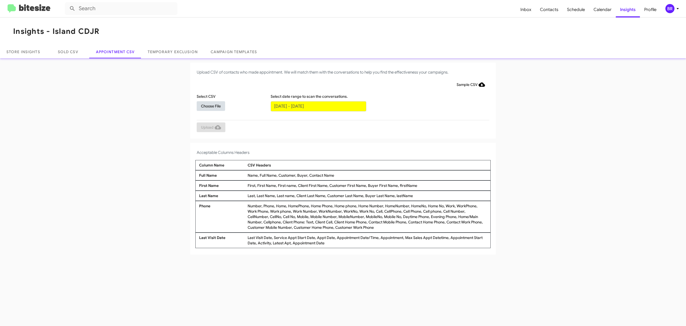
click at [211, 105] on span "Choose File" at bounding box center [211, 106] width 20 height 10
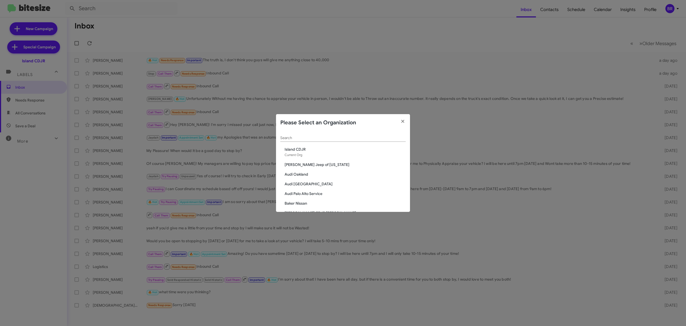
scroll to position [293, 0]
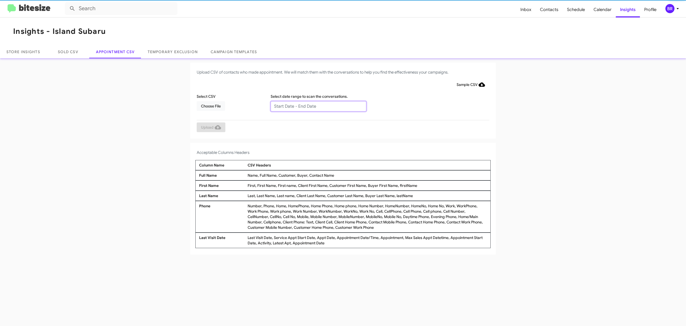
click at [318, 106] on input "text" at bounding box center [319, 106] width 96 height 10
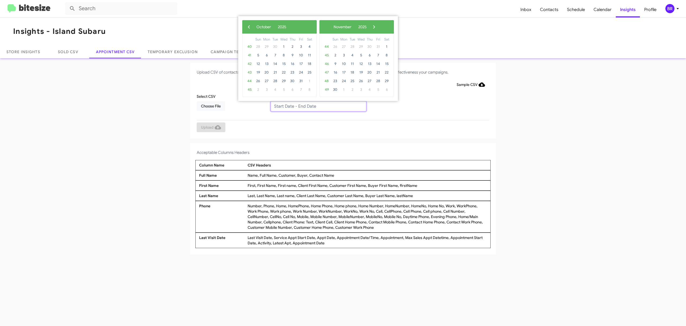
type input "10/02/2025 - 10/09/2025"
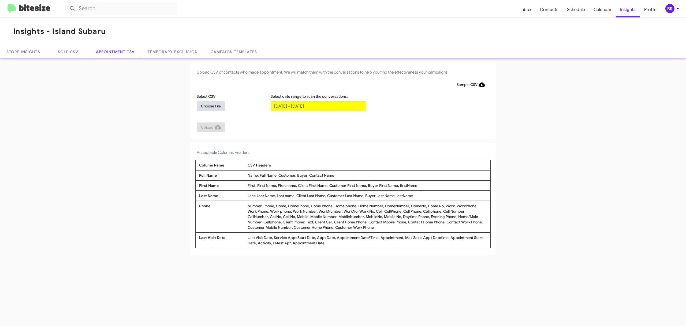
click at [211, 105] on span "Choose File" at bounding box center [211, 106] width 20 height 10
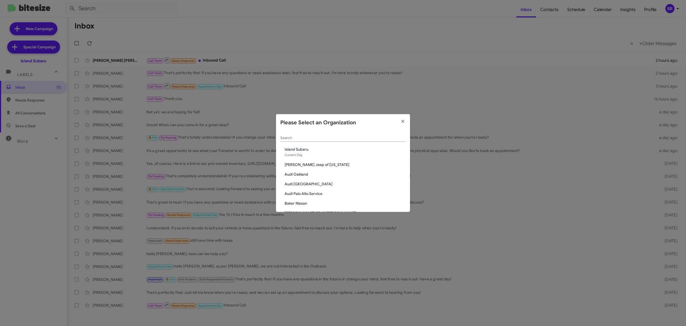
scroll to position [177, 0]
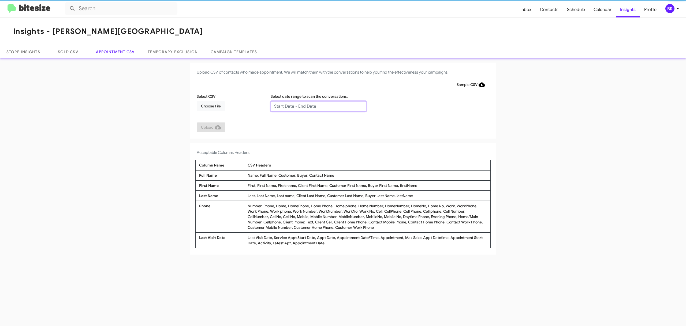
click at [318, 106] on input "text" at bounding box center [319, 106] width 96 height 10
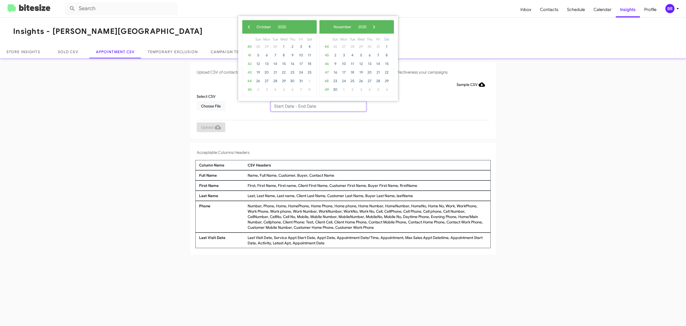
type input "[DATE] - [DATE]"
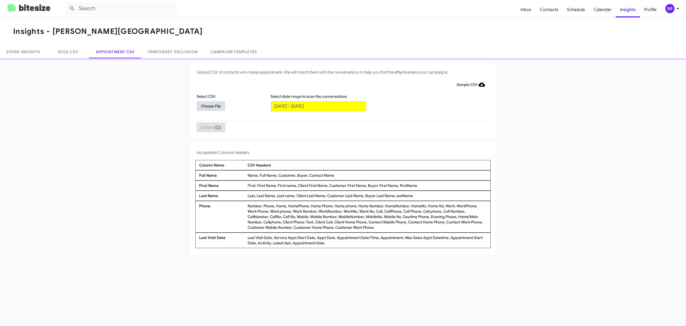
click at [211, 105] on span "Choose File" at bounding box center [211, 106] width 20 height 10
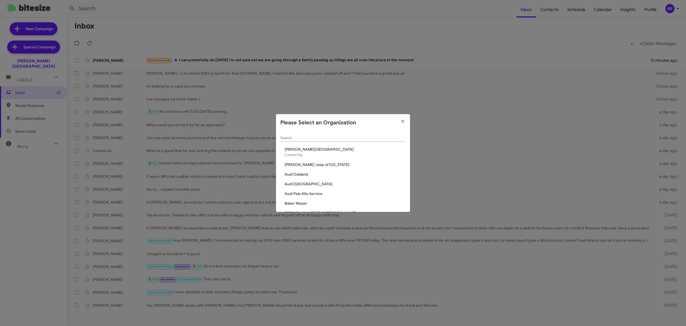
scroll to position [583, 0]
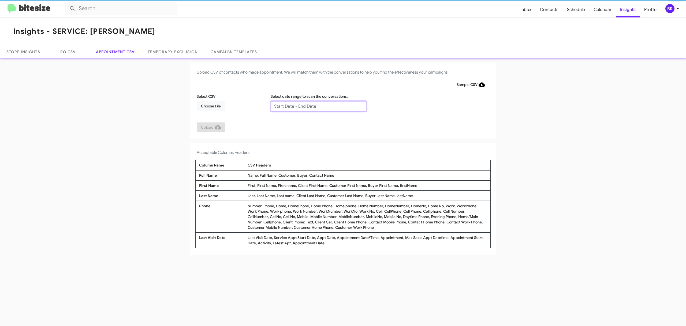
click at [318, 106] on input "text" at bounding box center [319, 106] width 96 height 10
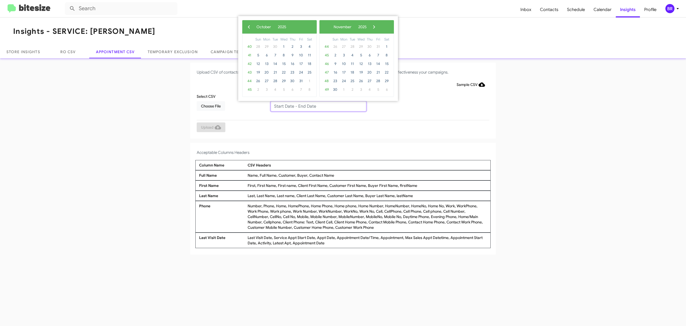
type input "[DATE] - [DATE]"
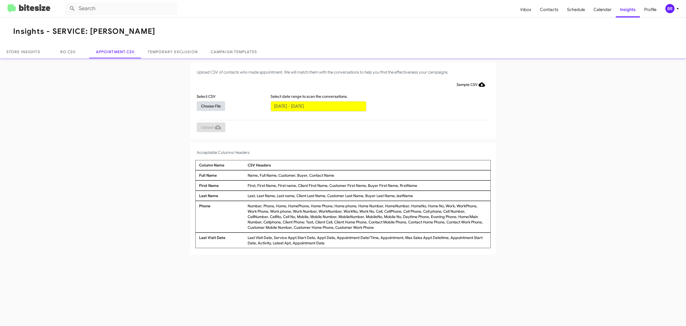
click at [211, 105] on span "Choose File" at bounding box center [211, 106] width 20 height 10
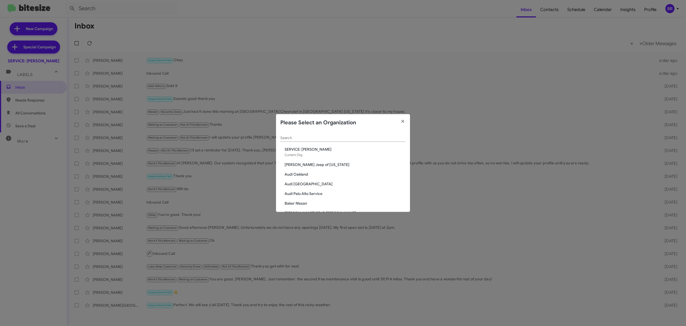
scroll to position [139, 0]
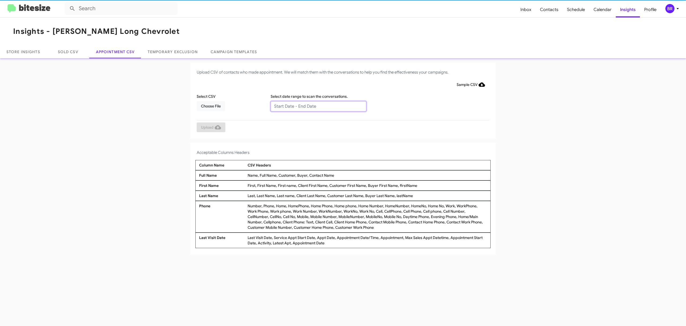
click at [318, 106] on input "text" at bounding box center [319, 106] width 96 height 10
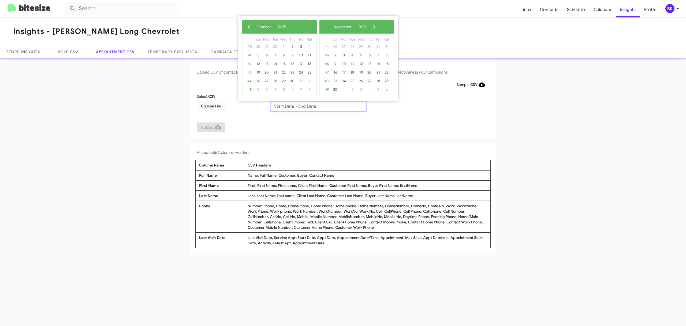
type input "[DATE] - [DATE]"
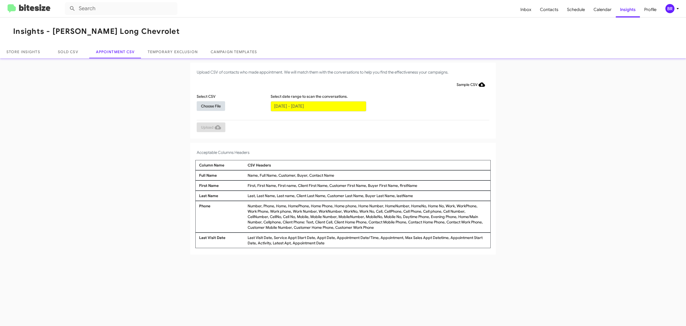
click at [211, 105] on span "Choose File" at bounding box center [211, 106] width 20 height 10
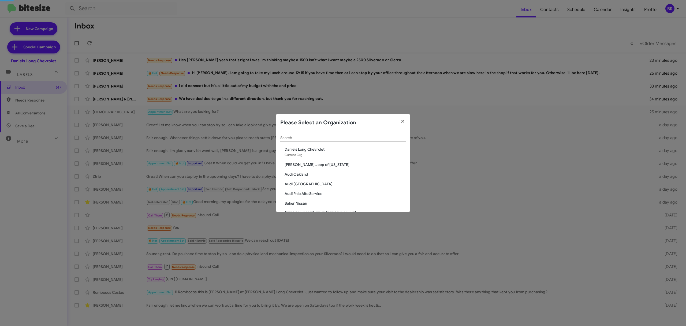
scroll to position [226, 0]
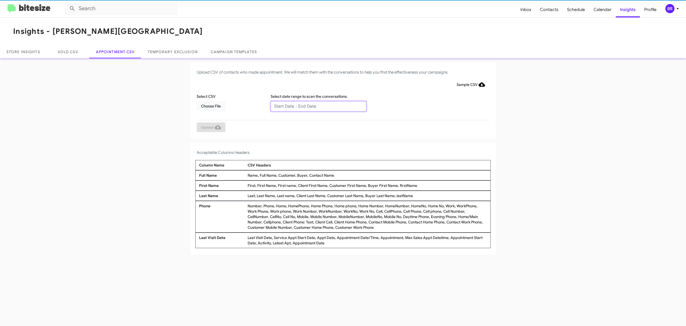
click at [318, 106] on input "text" at bounding box center [319, 106] width 96 height 10
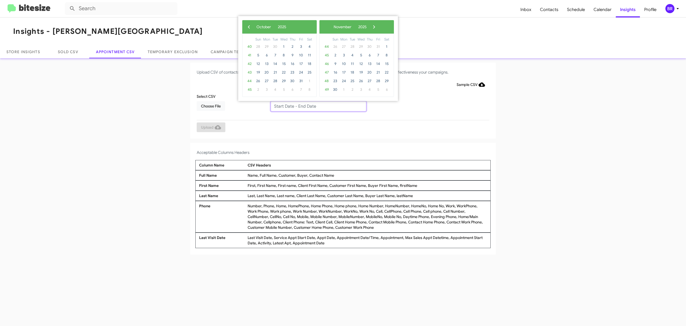
type input "[DATE] - [DATE]"
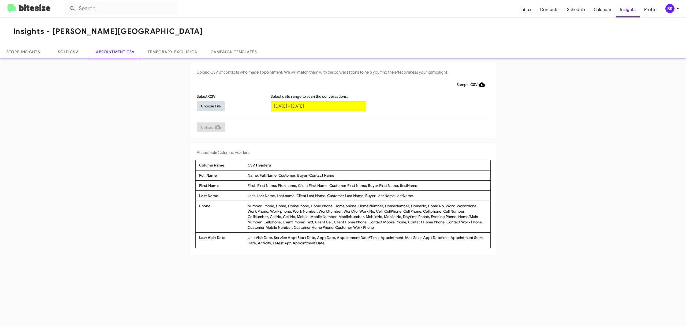
click at [211, 105] on span "Choose File" at bounding box center [211, 106] width 20 height 10
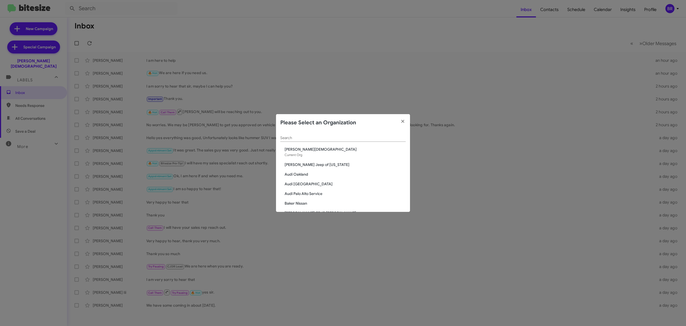
scroll to position [303, 0]
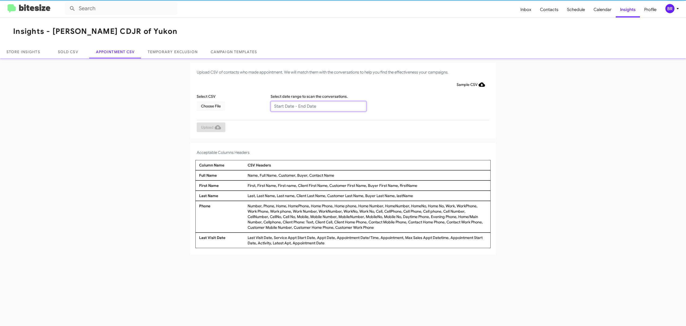
click at [318, 106] on input "text" at bounding box center [319, 106] width 96 height 10
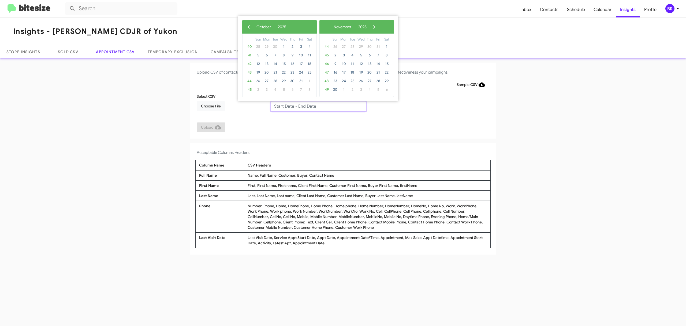
type input "10/02/2025 - 10/09/2025"
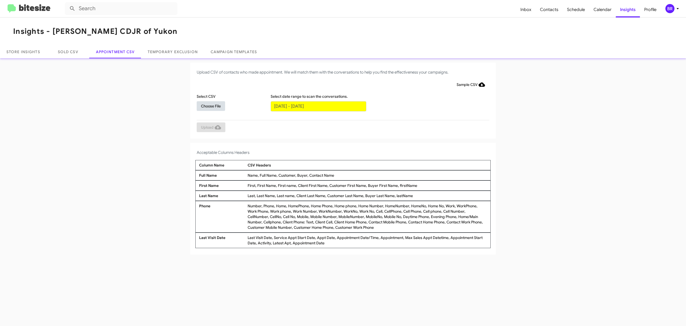
click at [211, 105] on span "Choose File" at bounding box center [211, 106] width 20 height 10
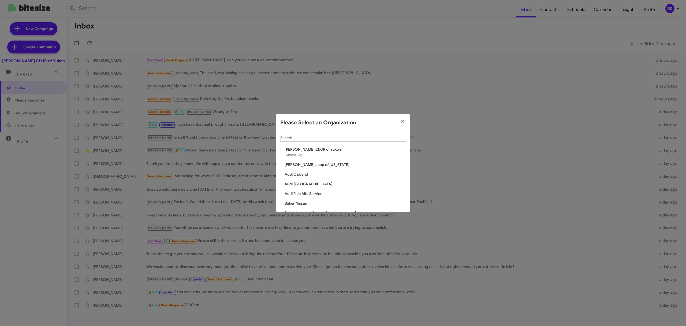
scroll to position [380, 0]
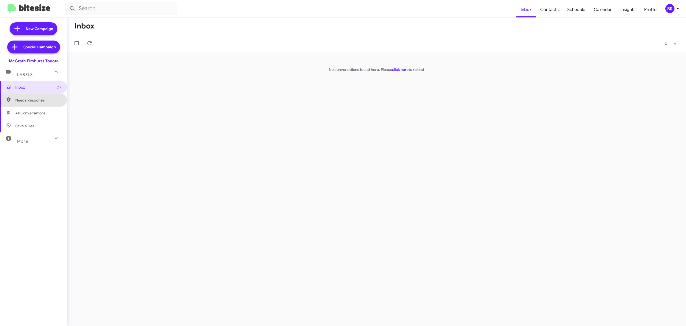
click at [34, 98] on span "Needs Response" at bounding box center [38, 99] width 46 height 5
type input "in:needs-response"
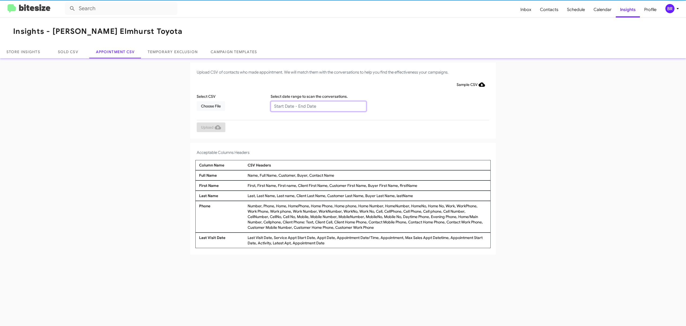
click at [318, 106] on input "text" at bounding box center [319, 106] width 96 height 10
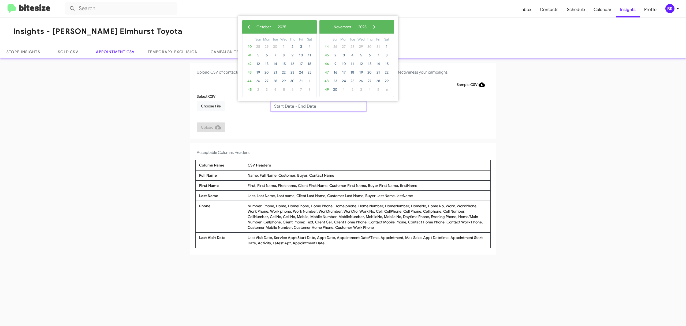
type input "[DATE] - [DATE]"
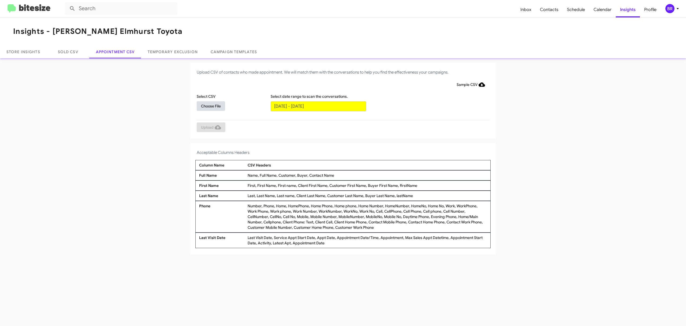
click at [211, 105] on span "Choose File" at bounding box center [211, 106] width 20 height 10
